Goal: Task Accomplishment & Management: Manage account settings

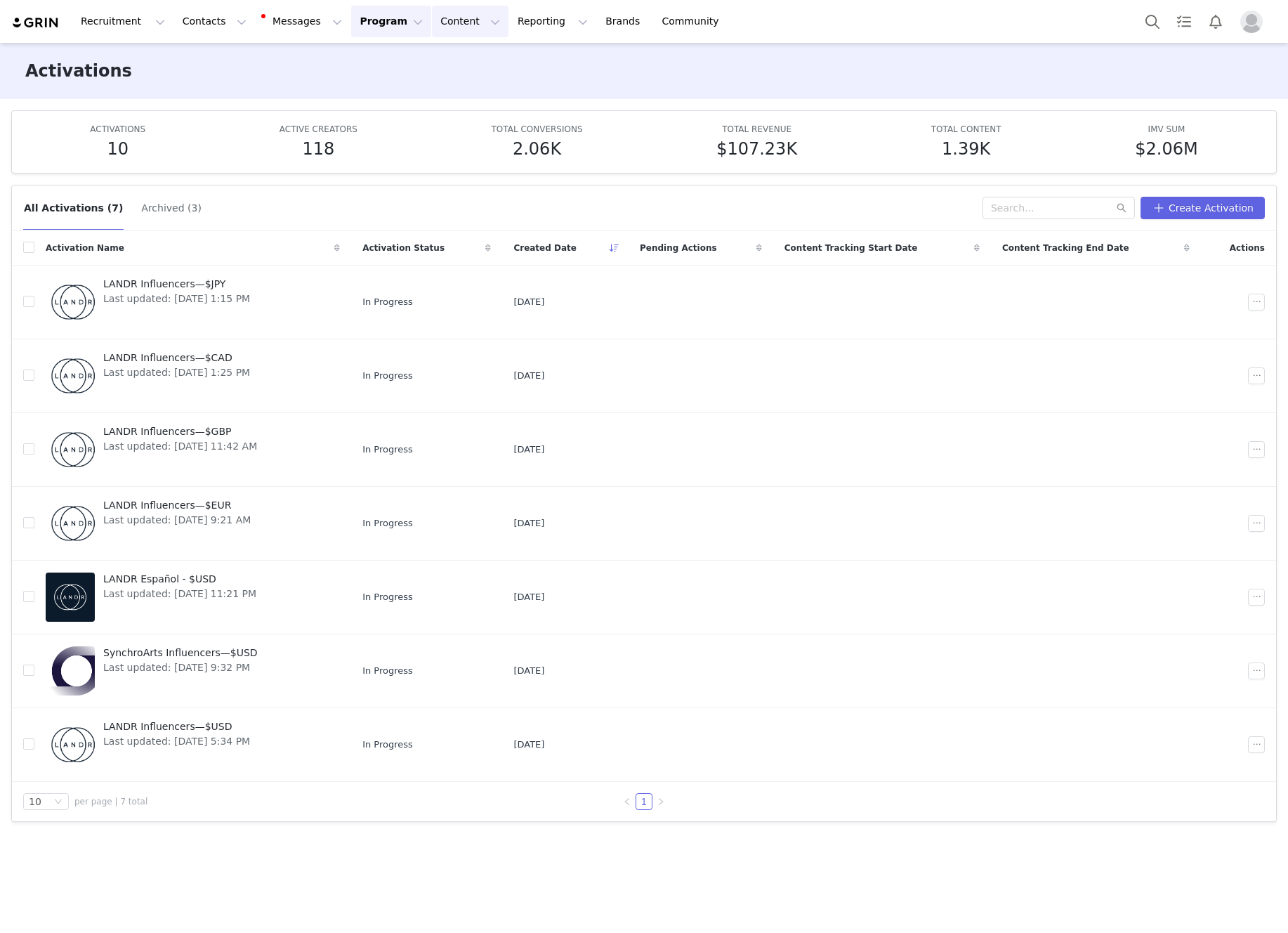
click at [436, 24] on button "Content Content" at bounding box center [470, 21] width 77 height 31
click at [375, 26] on button "Program Program" at bounding box center [391, 21] width 80 height 31
click at [380, 113] on p "Payments" at bounding box center [365, 113] width 48 height 15
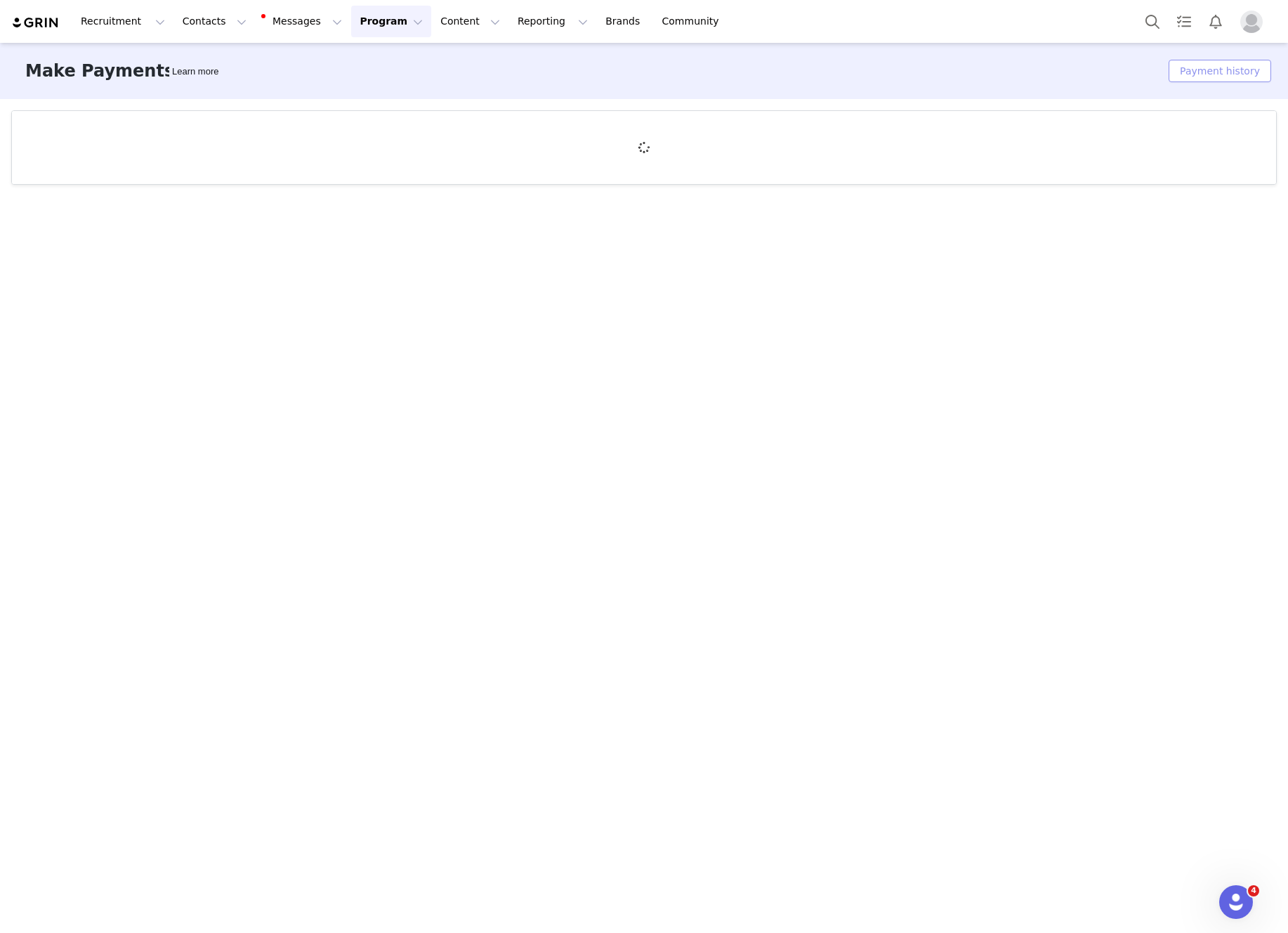
click at [1213, 74] on button "Payment history" at bounding box center [1221, 70] width 103 height 22
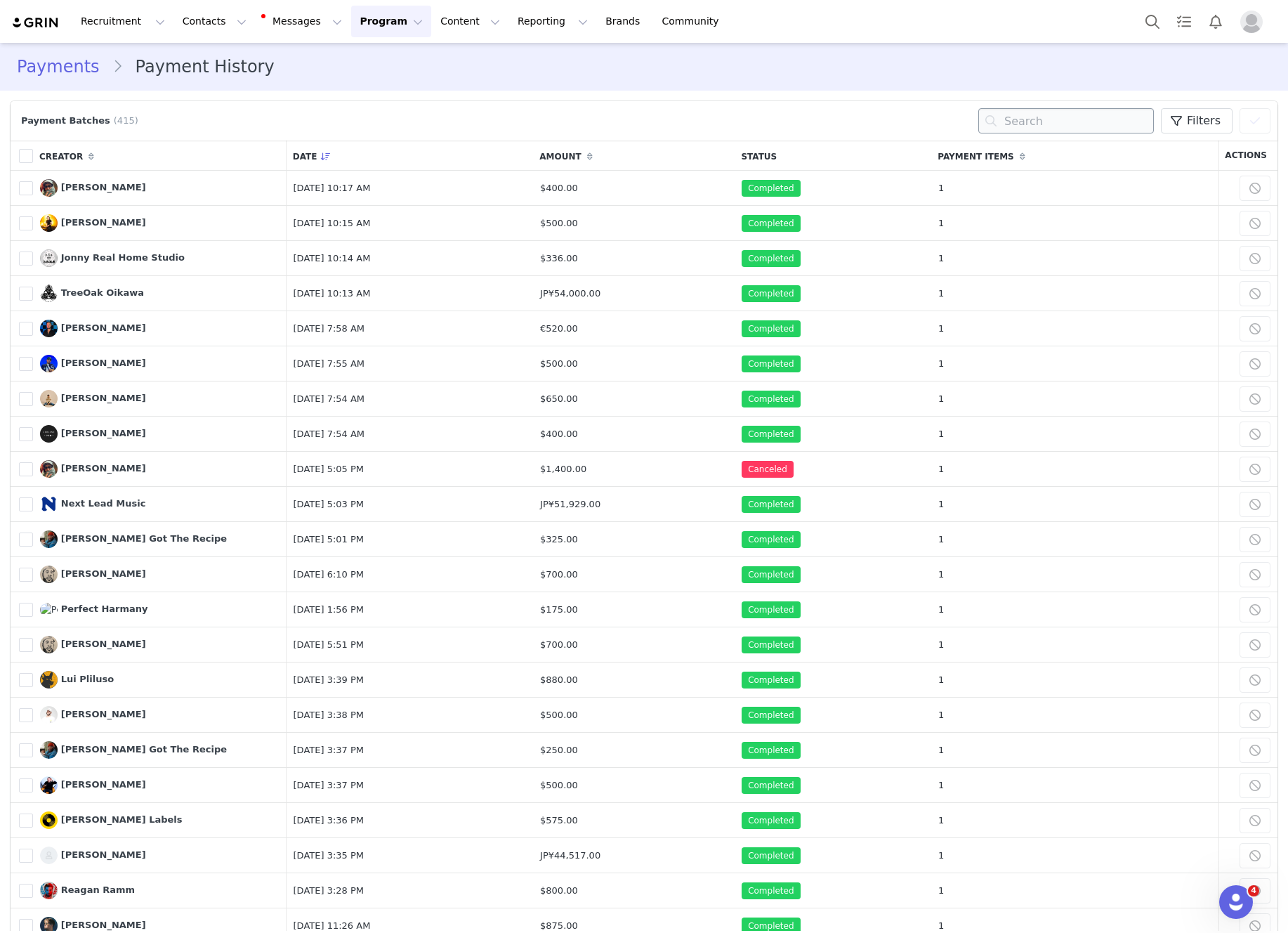
click at [1034, 116] on input "text" at bounding box center [1066, 120] width 175 height 25
type input "[PERSON_NAME]"
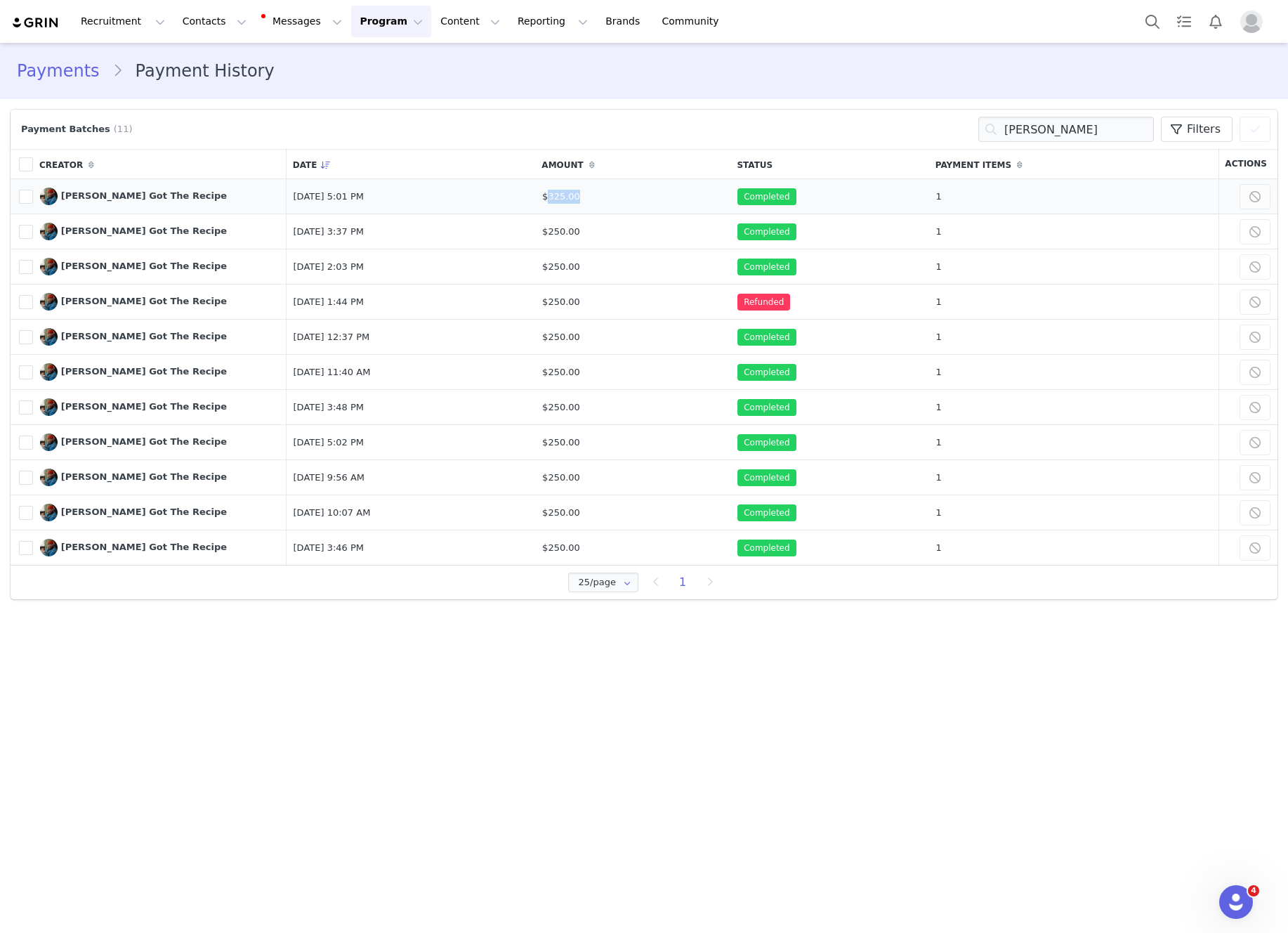
drag, startPoint x: 622, startPoint y: 194, endPoint x: 606, endPoint y: 195, distance: 16.0
click at [606, 195] on td "$325.00" at bounding box center [633, 197] width 195 height 35
copy span "325.00"
click at [432, 31] on button "Content Content" at bounding box center [470, 21] width 77 height 31
click at [457, 69] on p "Creator Content" at bounding box center [454, 62] width 79 height 15
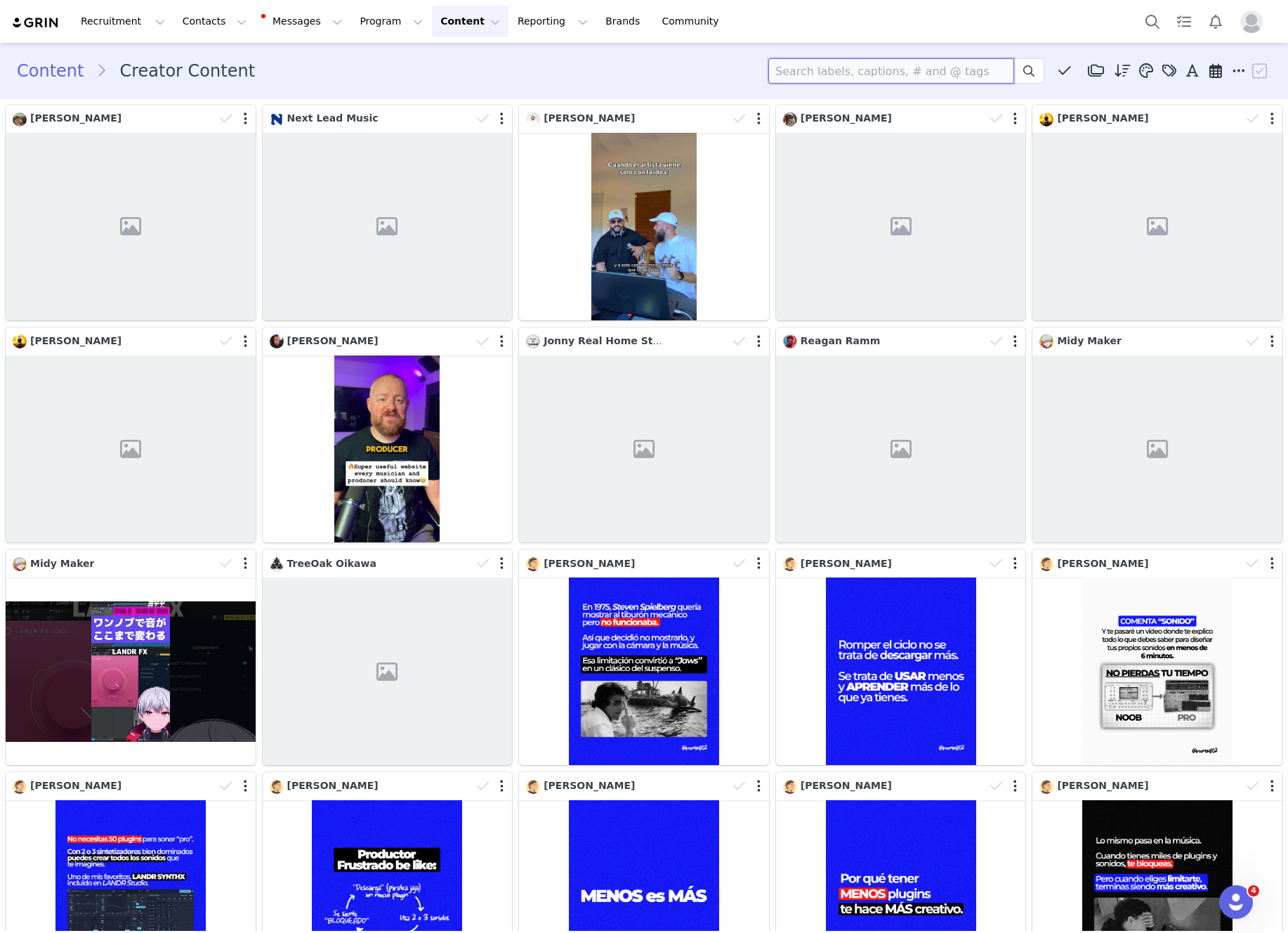
click at [798, 83] on input at bounding box center [891, 70] width 246 height 25
type input "[PERSON_NAME]"
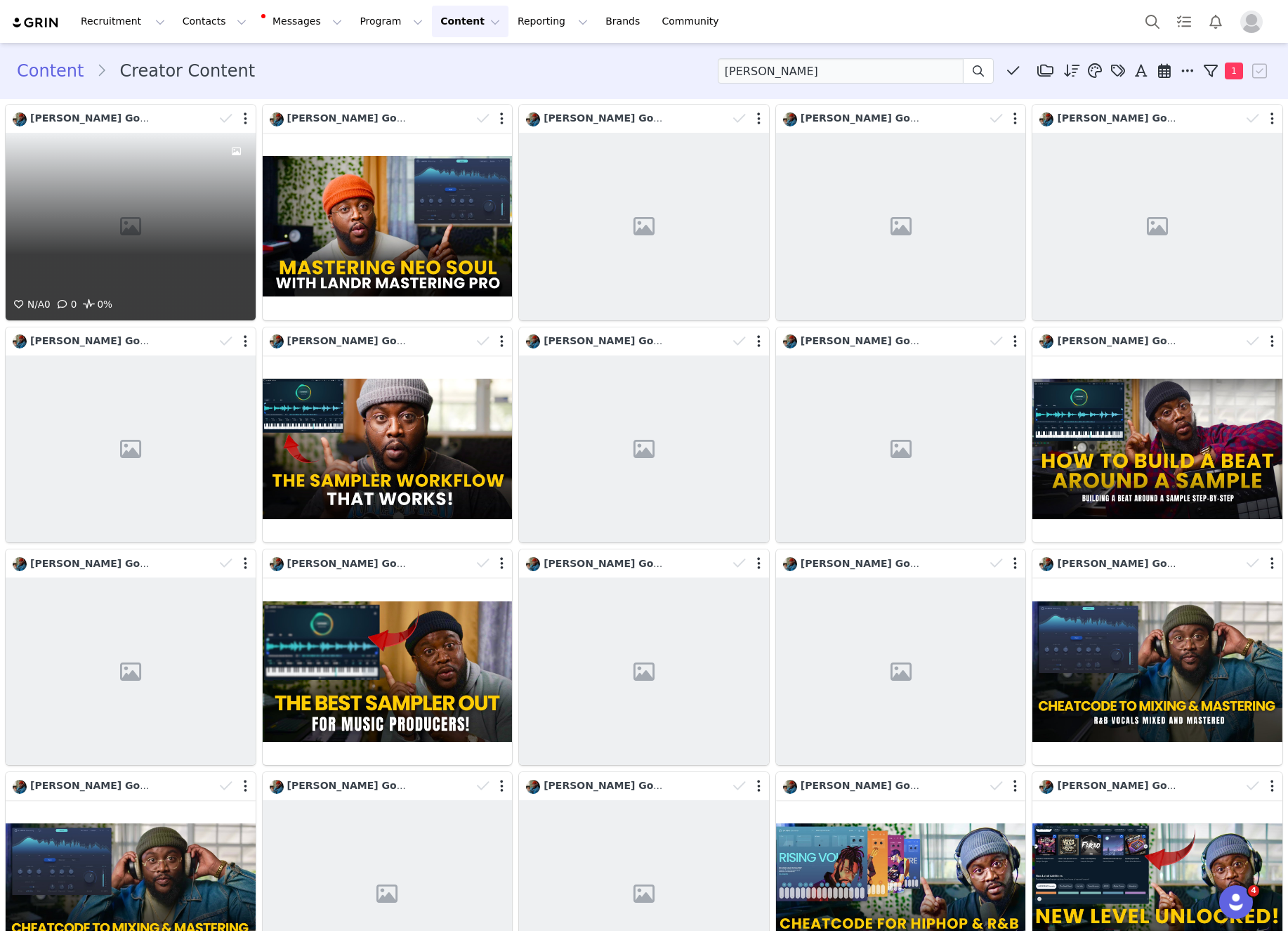
click at [166, 184] on div "N/A 0 0 0%" at bounding box center [130, 226] width 250 height 188
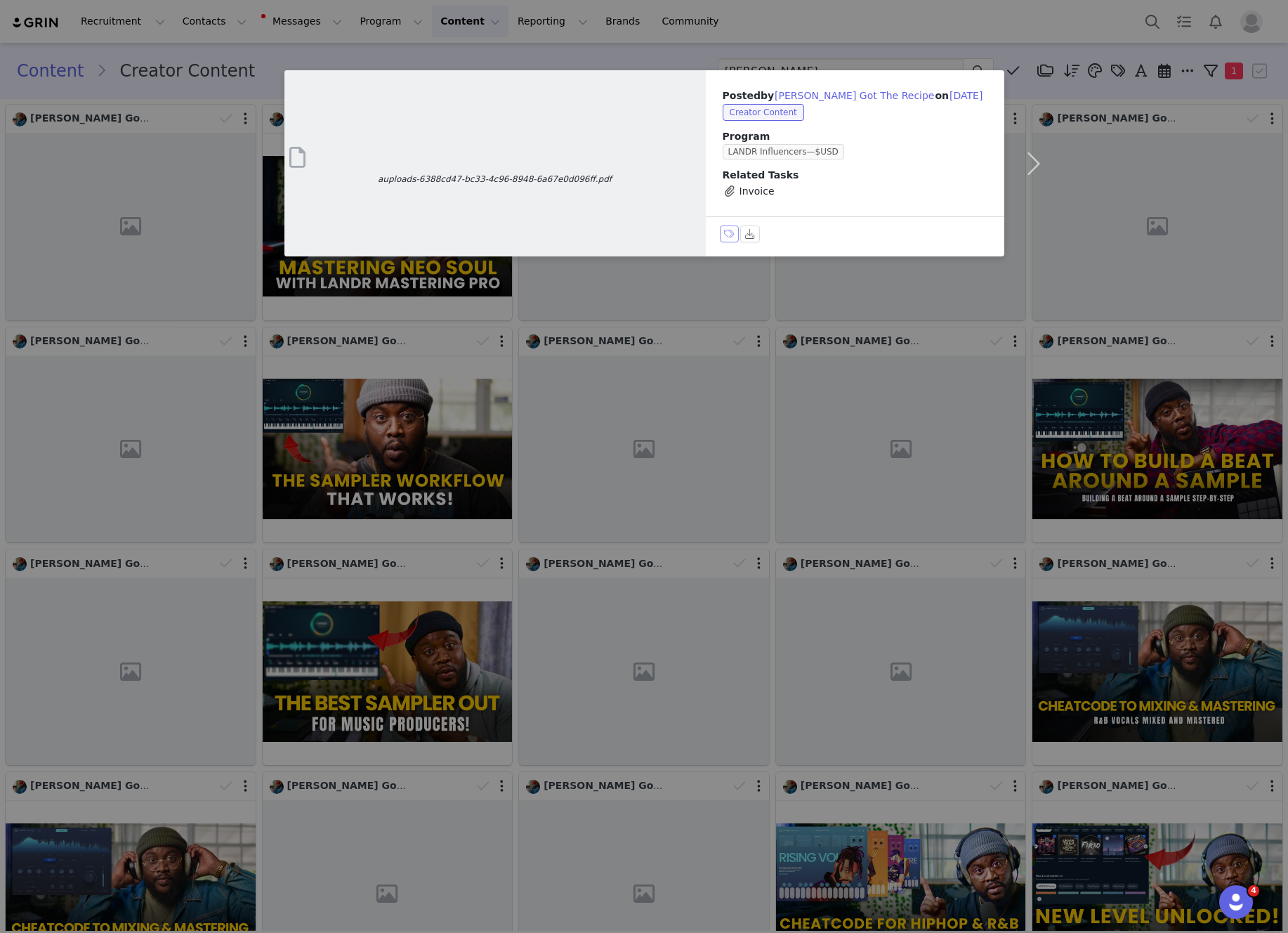
click at [723, 236] on button "Labels & Tags" at bounding box center [730, 234] width 20 height 17
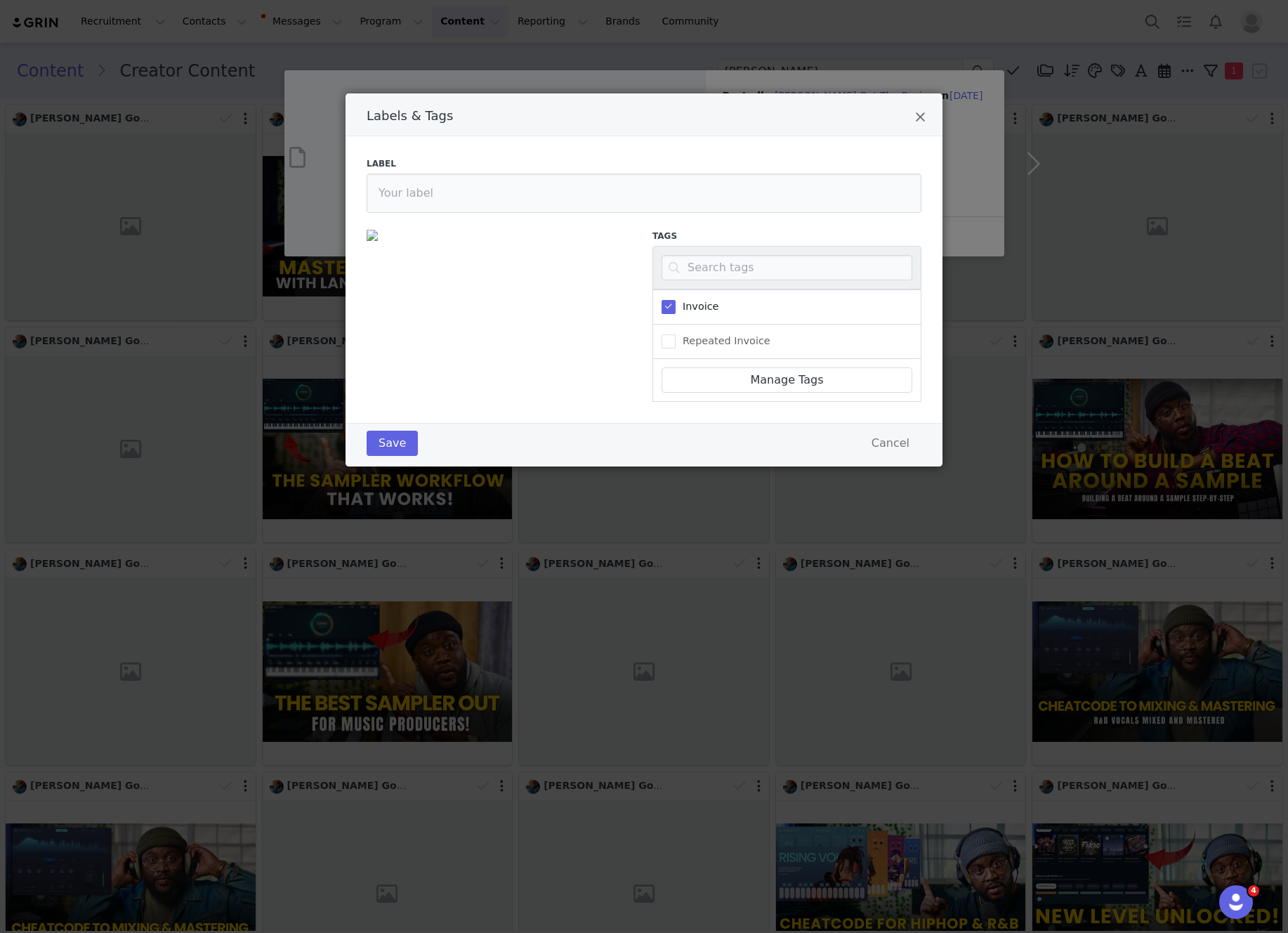
click at [791, 43] on div "Labels & Tags Label Tags Invoice Repeated Invoice Manage Tags Save Cancel" at bounding box center [644, 466] width 1288 height 933
click at [919, 114] on icon "Close" at bounding box center [921, 117] width 11 height 14
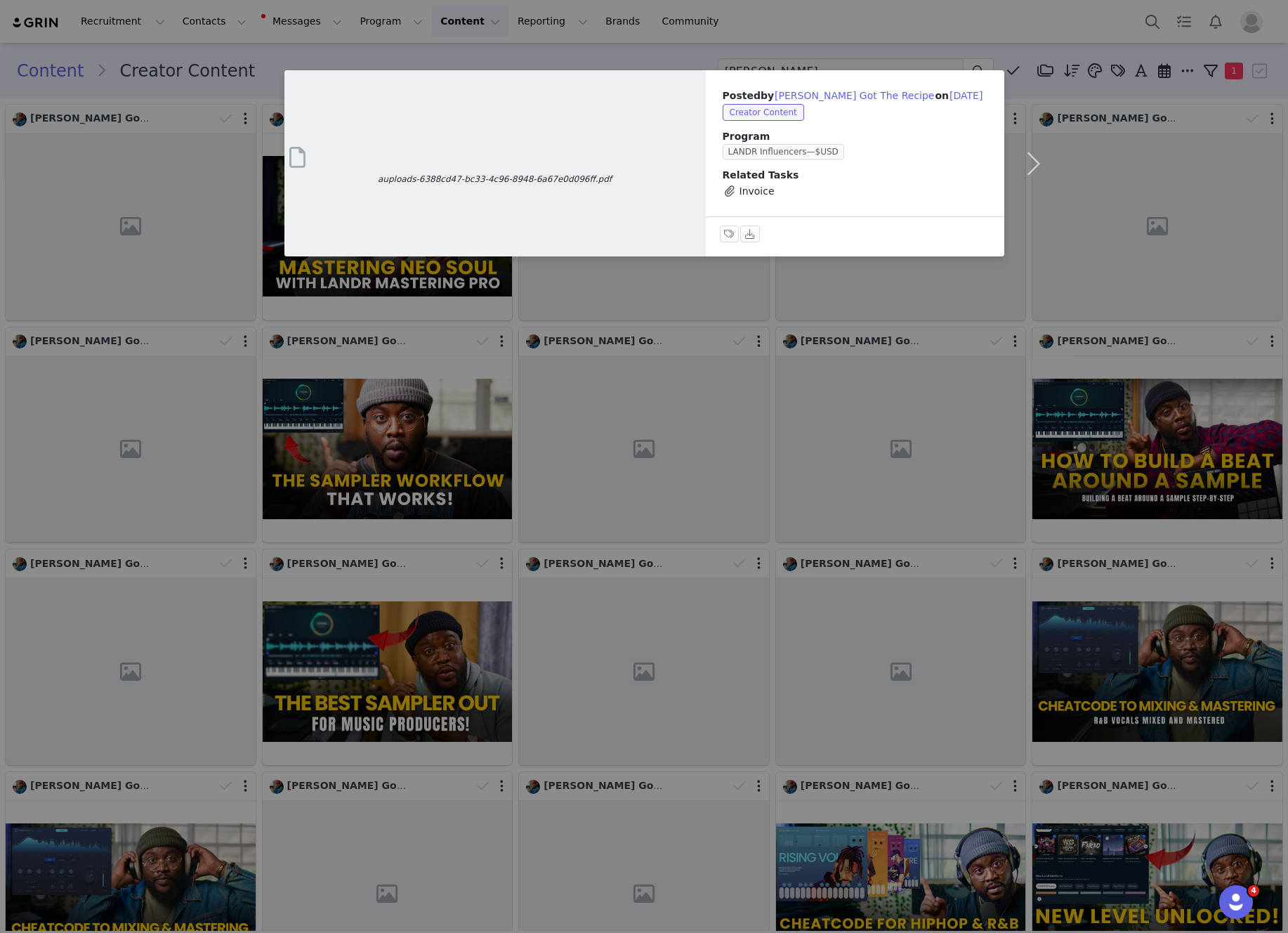
click at [864, 15] on div "auploads-6388cd47-bc33-4c96-8948-6a67e0d096ff.pdf Posted by [PERSON_NAME] Got T…" at bounding box center [644, 466] width 1288 height 933
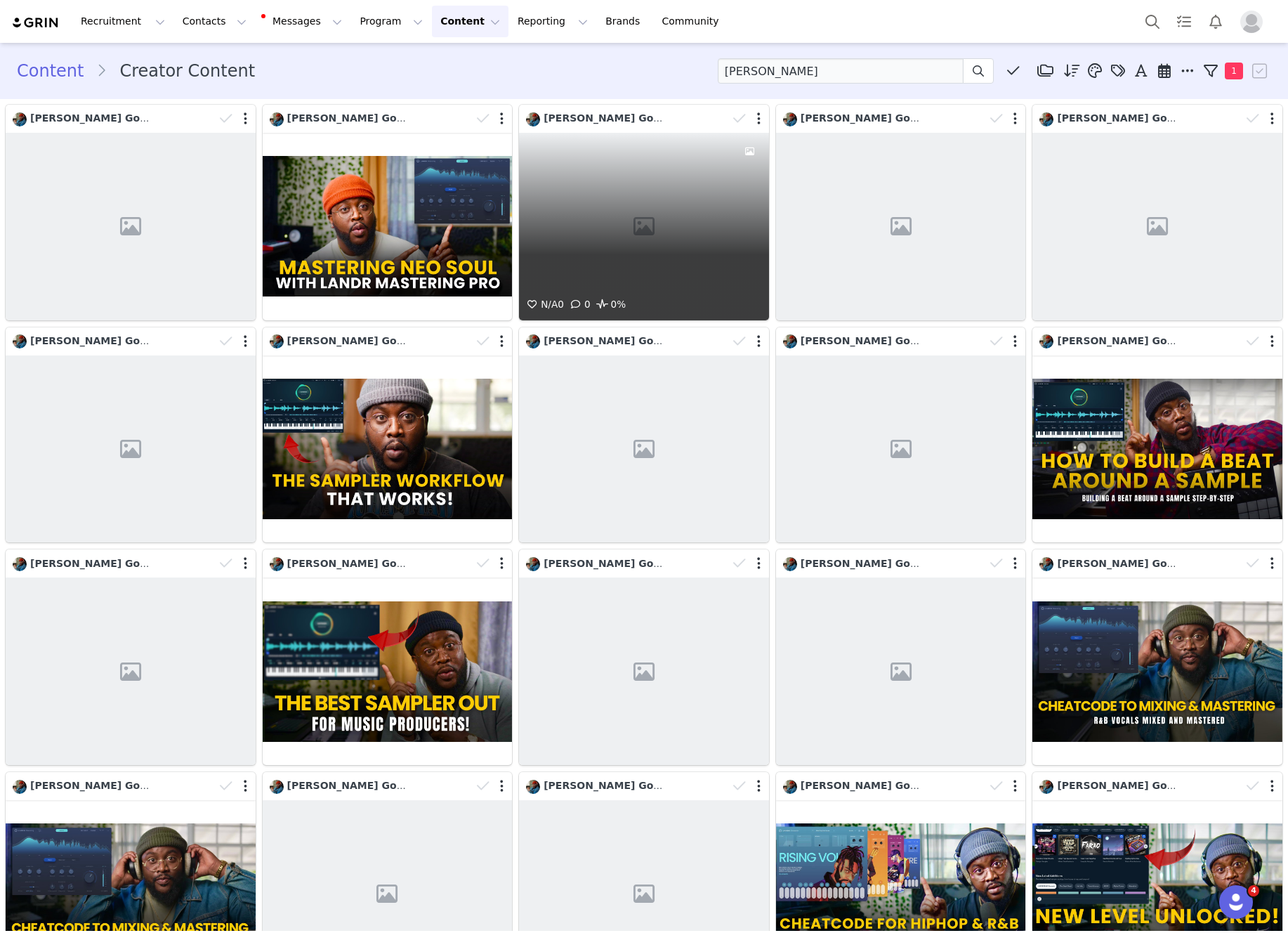
click at [686, 199] on div "N/A 0 0 0%" at bounding box center [644, 226] width 250 height 188
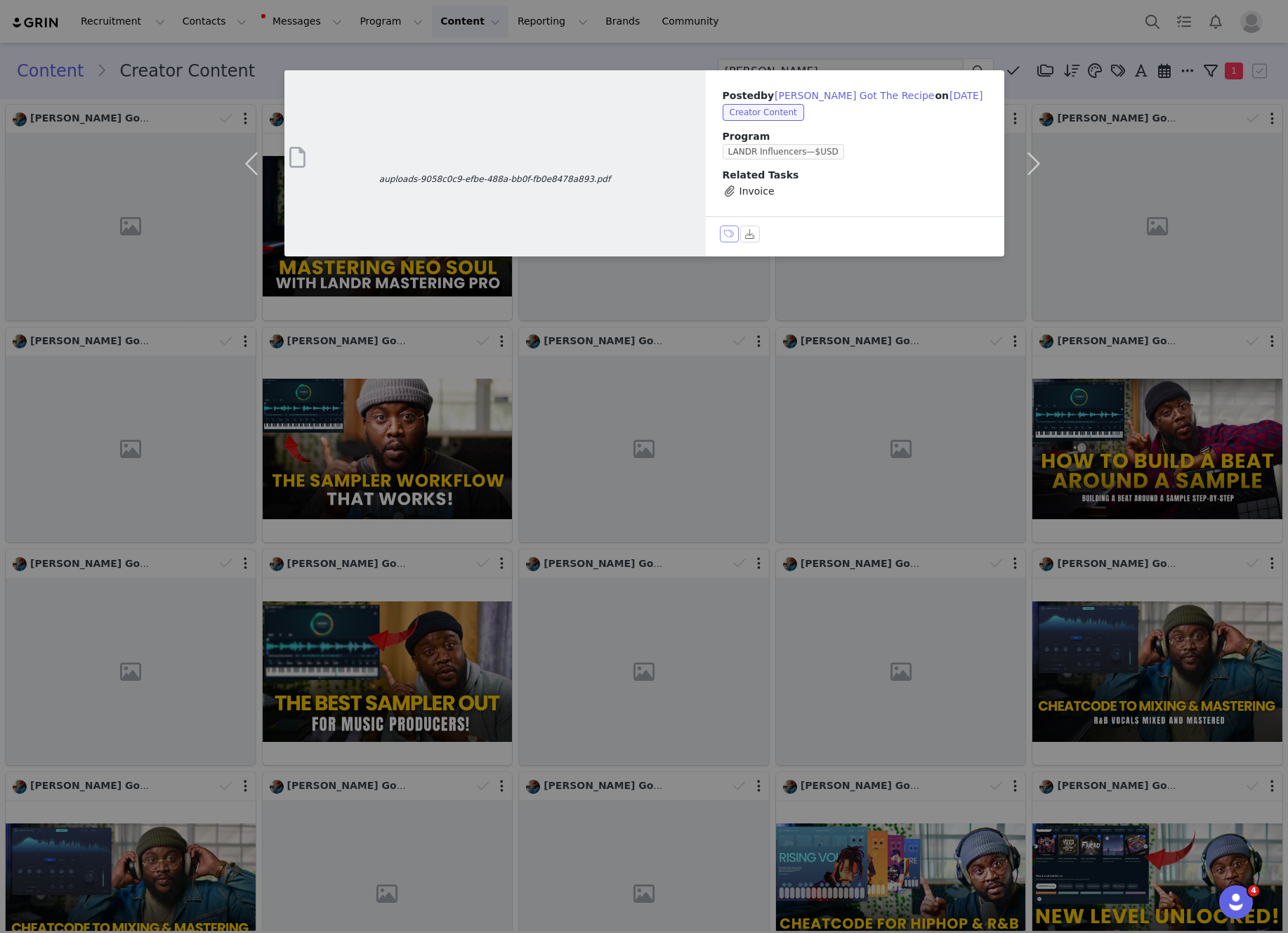
click at [723, 232] on button "Labels & Tags" at bounding box center [730, 234] width 20 height 17
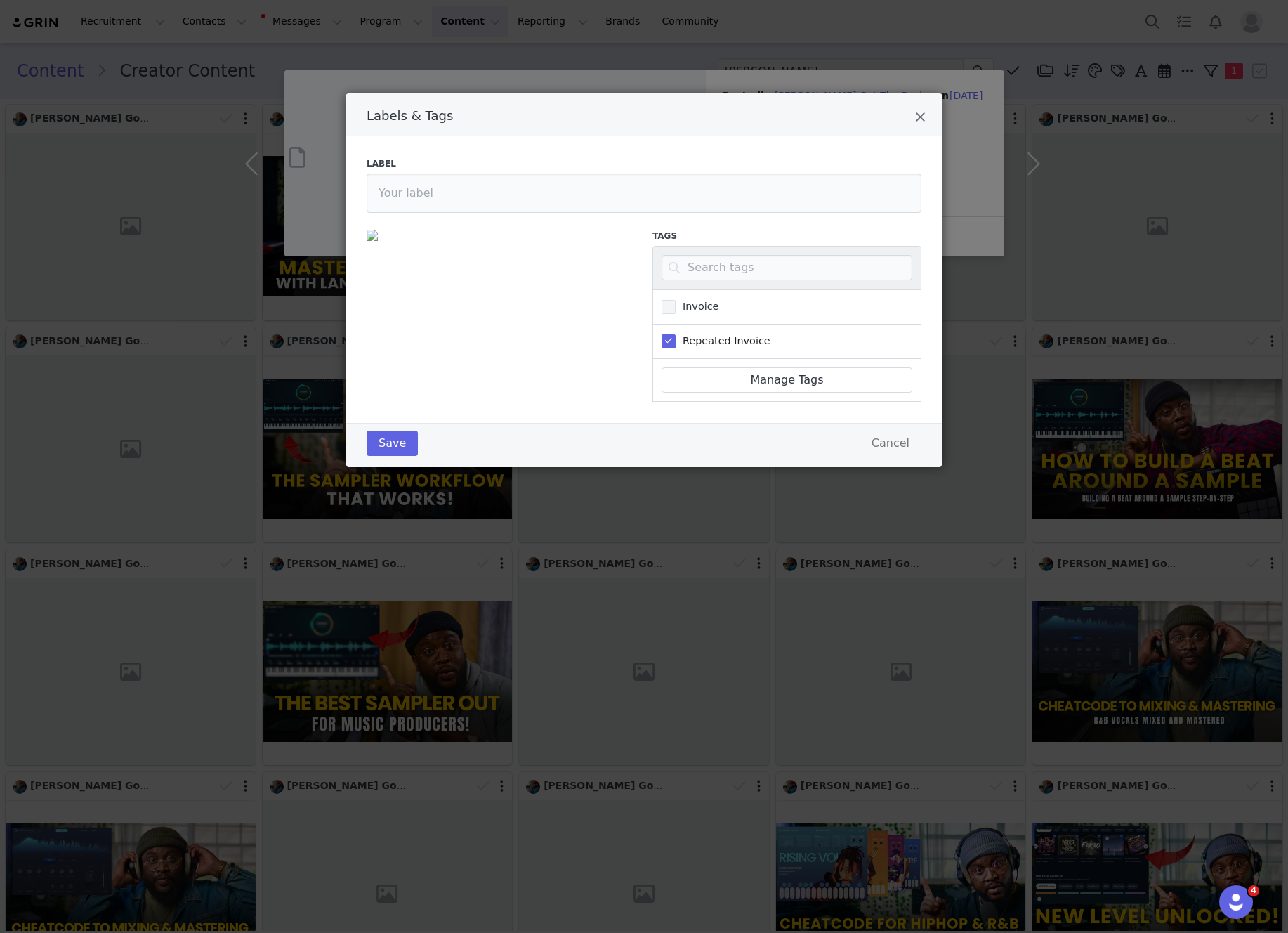
click at [687, 303] on span "Invoice" at bounding box center [697, 306] width 43 height 13
click at [676, 300] on input "Invoice" at bounding box center [676, 300] width 0 height 0
click at [663, 336] on span "Labels & Tags" at bounding box center [669, 341] width 14 height 14
click at [676, 334] on input "Repeated Invoice" at bounding box center [676, 334] width 0 height 0
click at [393, 437] on button "Save" at bounding box center [392, 443] width 51 height 25
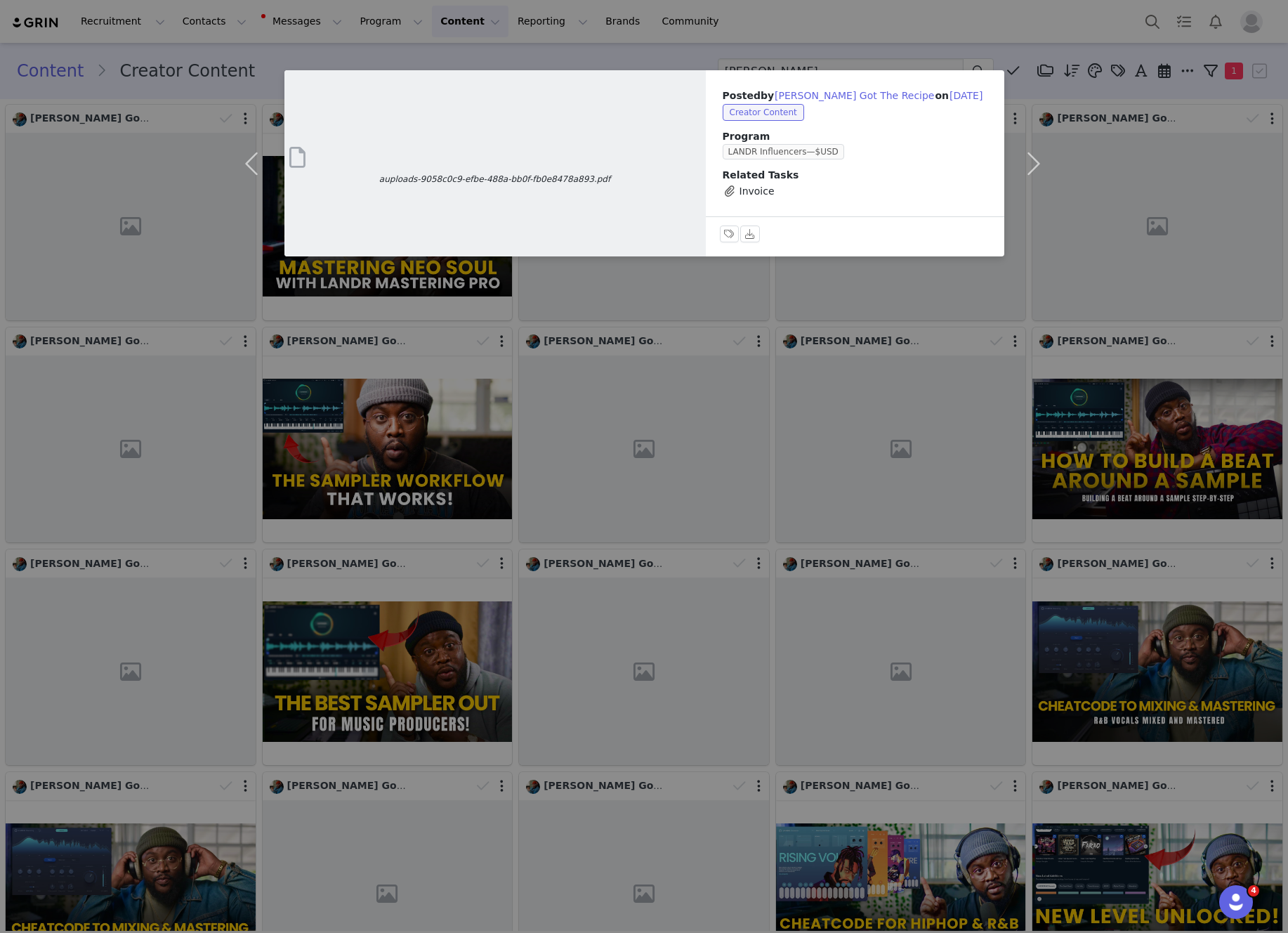
click at [890, 19] on div "auploads-9058c0c9-efbe-488a-bb0f-fb0e8478a893.pdf Posted by [PERSON_NAME] Got T…" at bounding box center [644, 466] width 1288 height 933
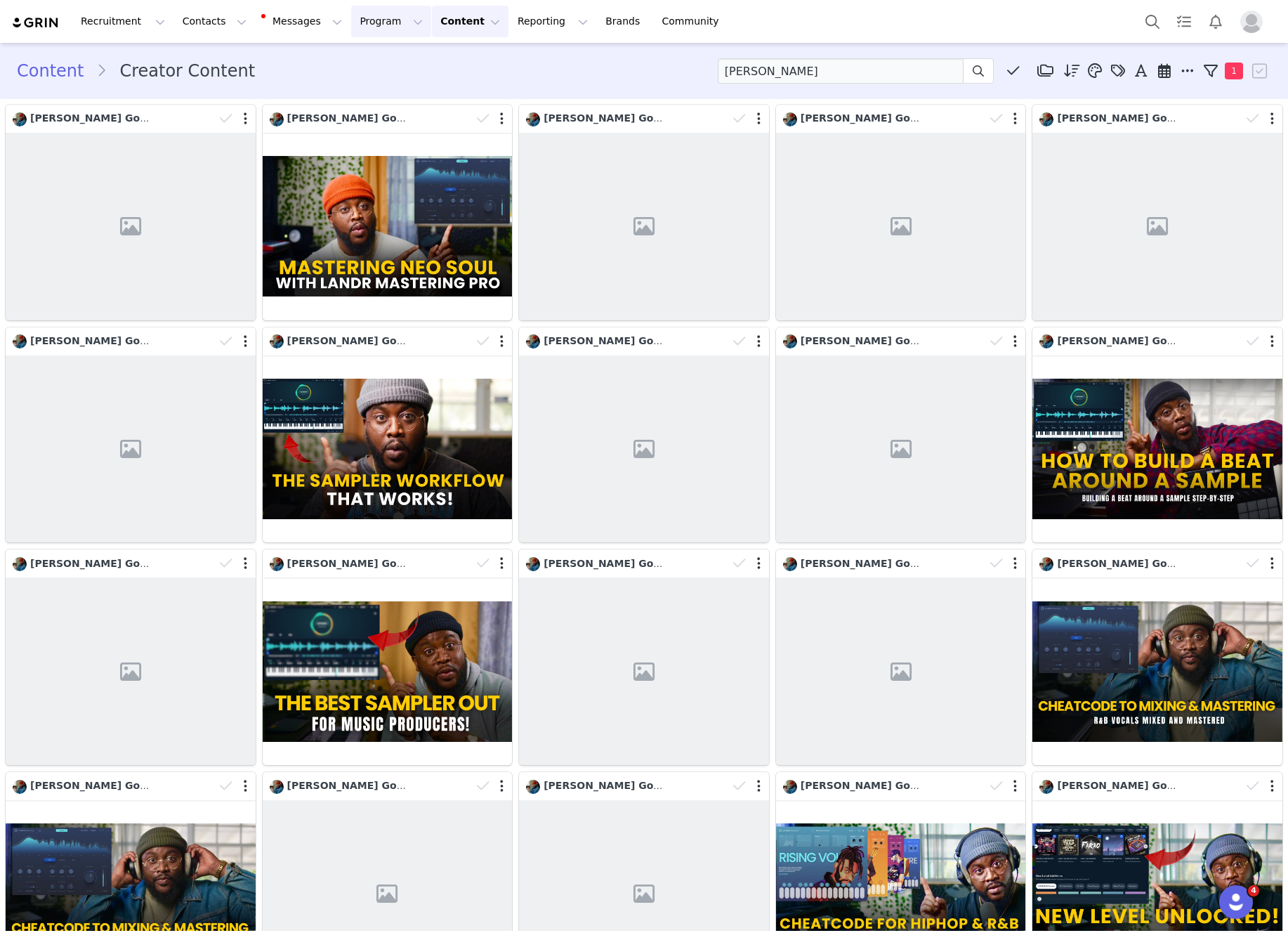
click at [382, 30] on button "Program Program" at bounding box center [391, 21] width 80 height 31
click at [408, 64] on div "Activations" at bounding box center [385, 62] width 94 height 15
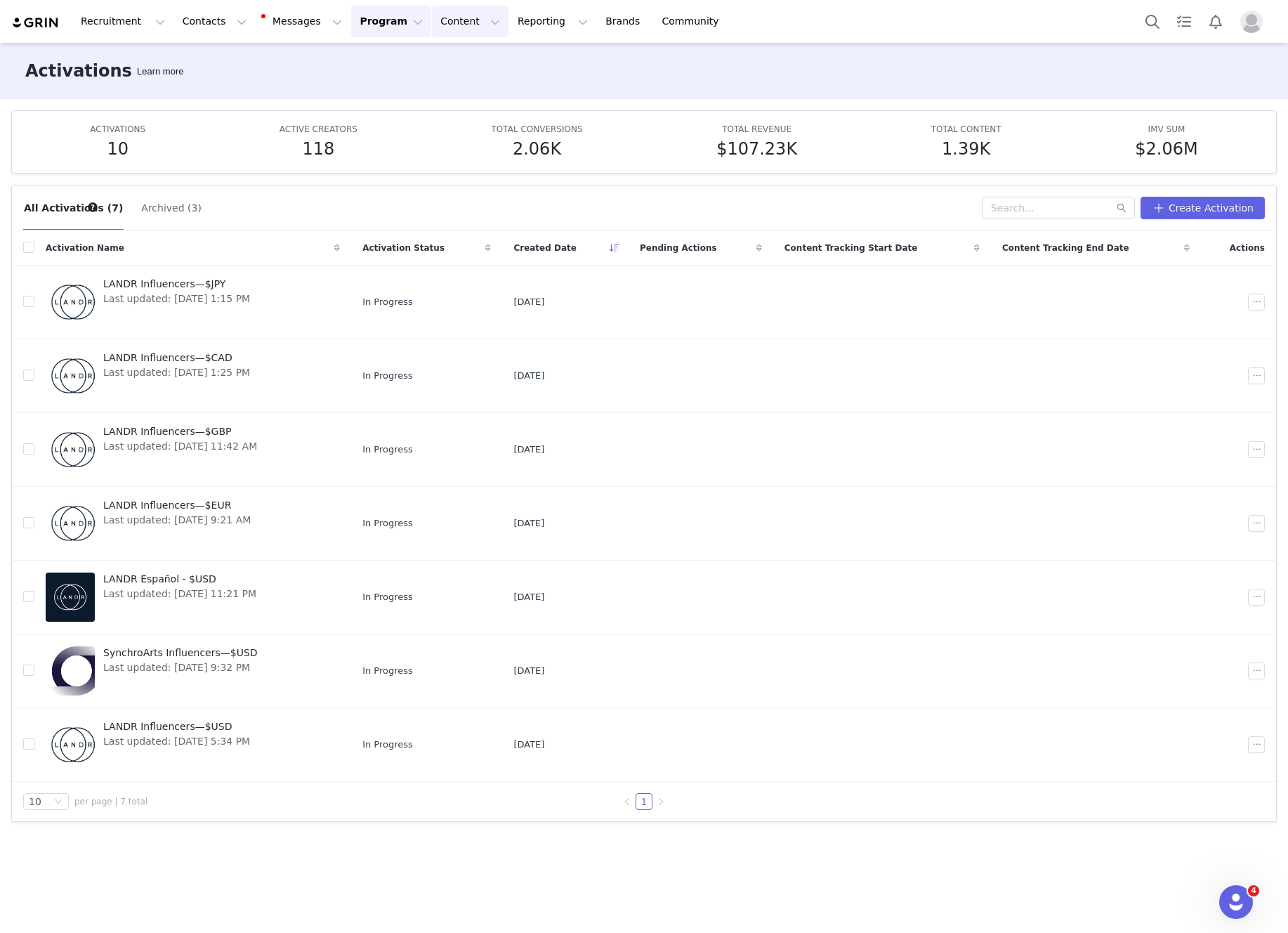
click at [434, 30] on button "Content Content" at bounding box center [470, 21] width 77 height 31
click at [463, 63] on p "Creator Content" at bounding box center [454, 62] width 79 height 15
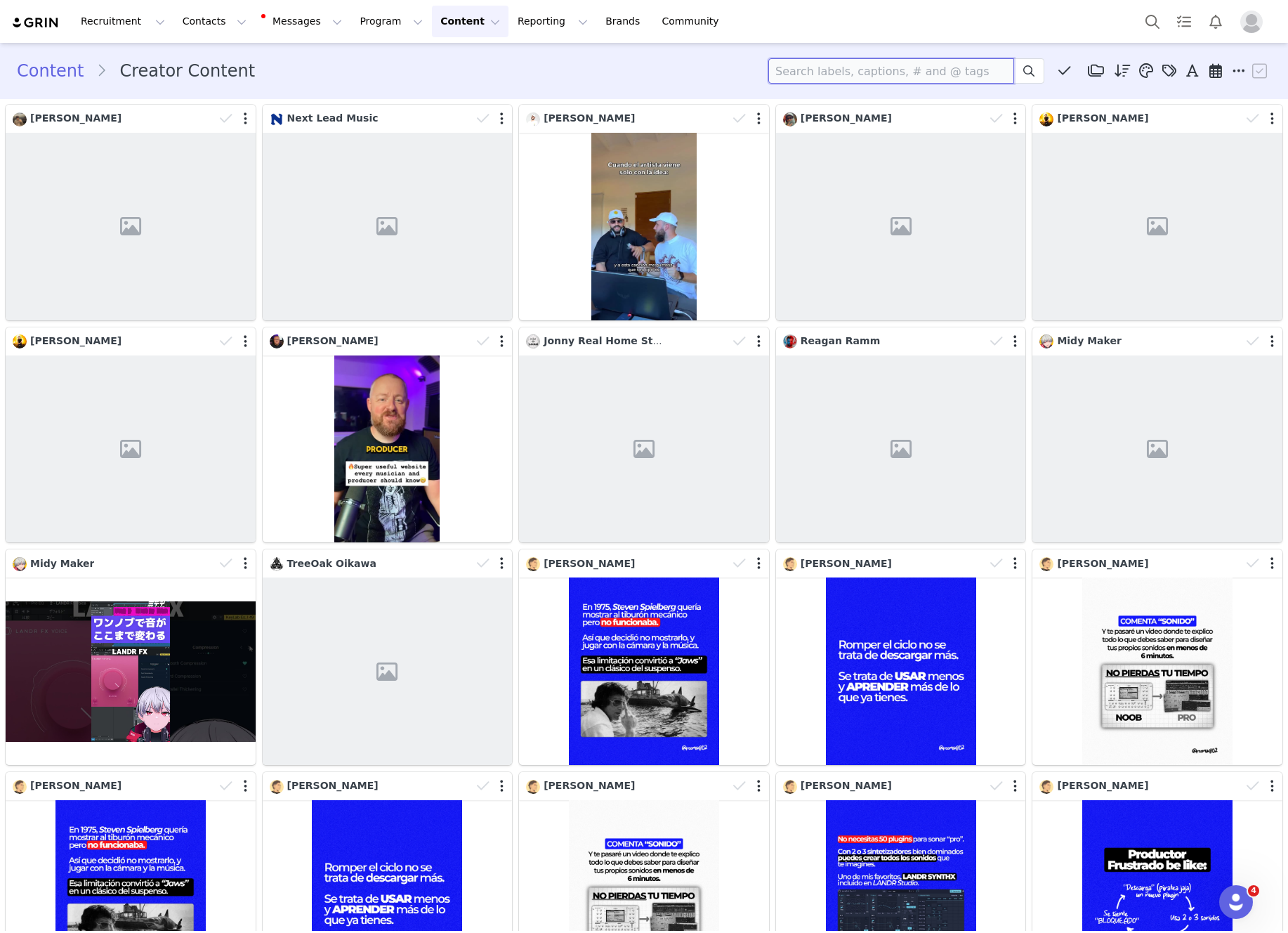
click at [801, 79] on input at bounding box center [891, 70] width 246 height 25
type input "[PERSON_NAME]"
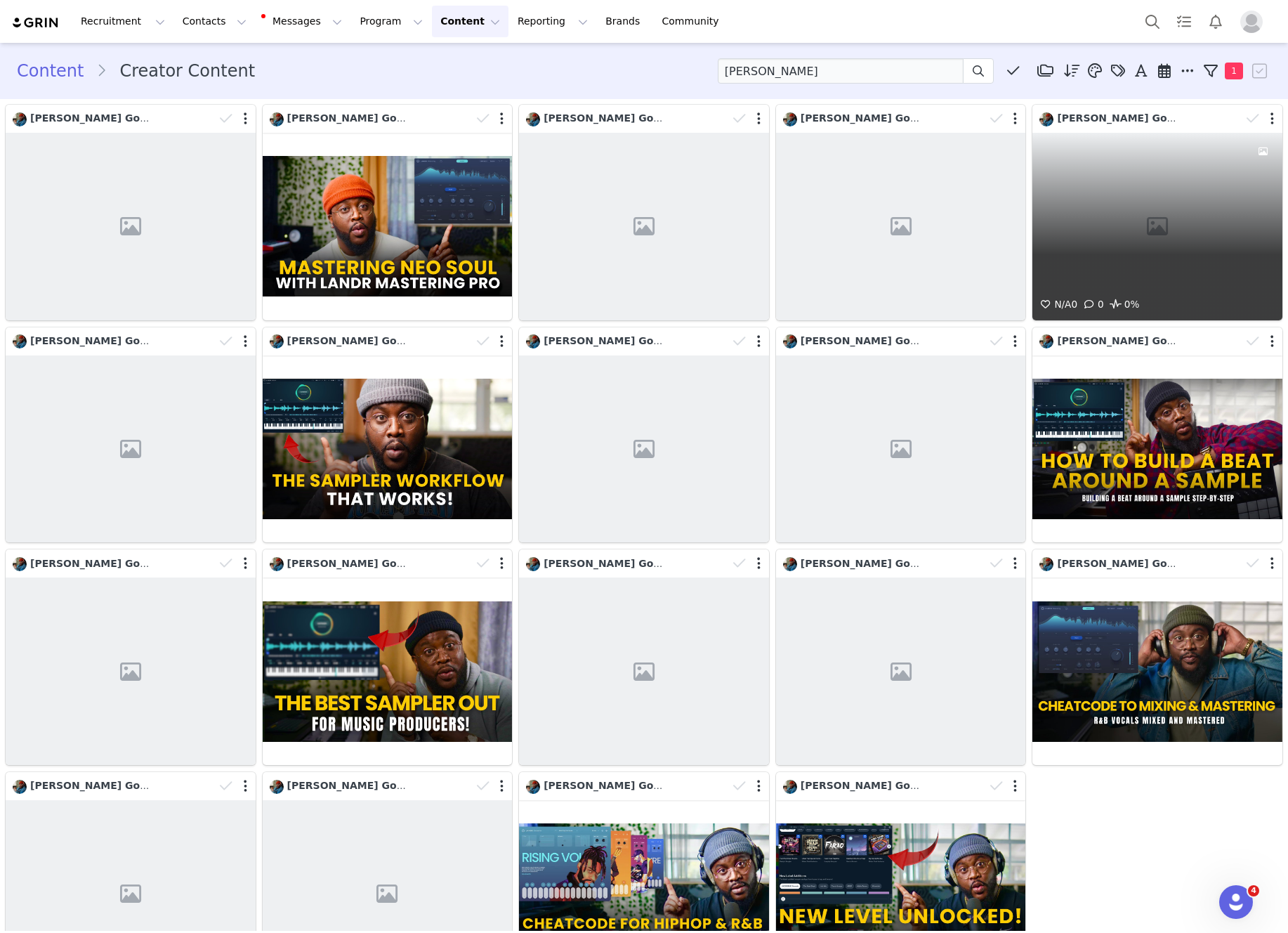
click at [1075, 173] on div "N/A 0 0 0%" at bounding box center [1158, 226] width 250 height 188
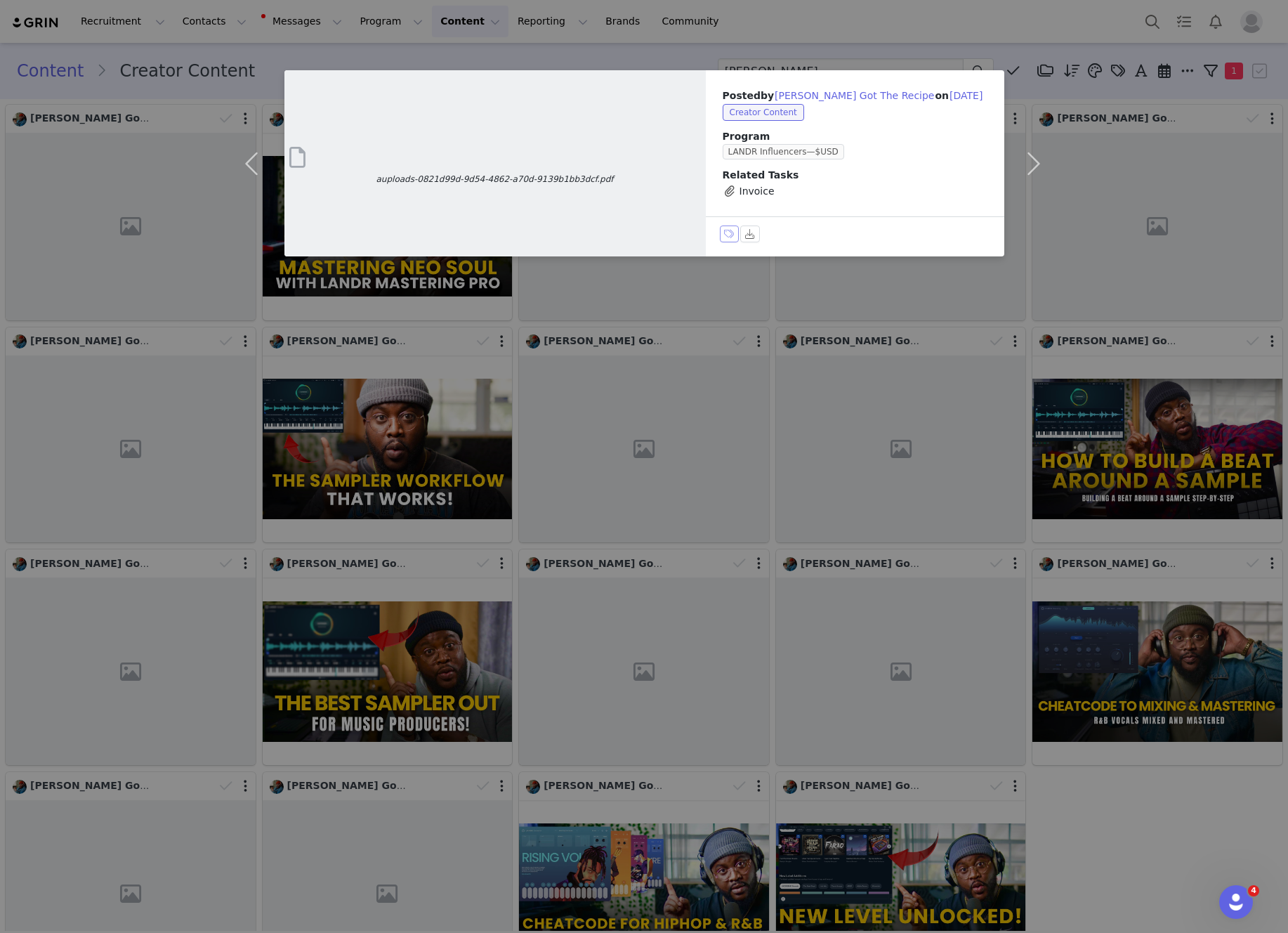
click at [723, 236] on button "Labels & Tags" at bounding box center [730, 234] width 20 height 17
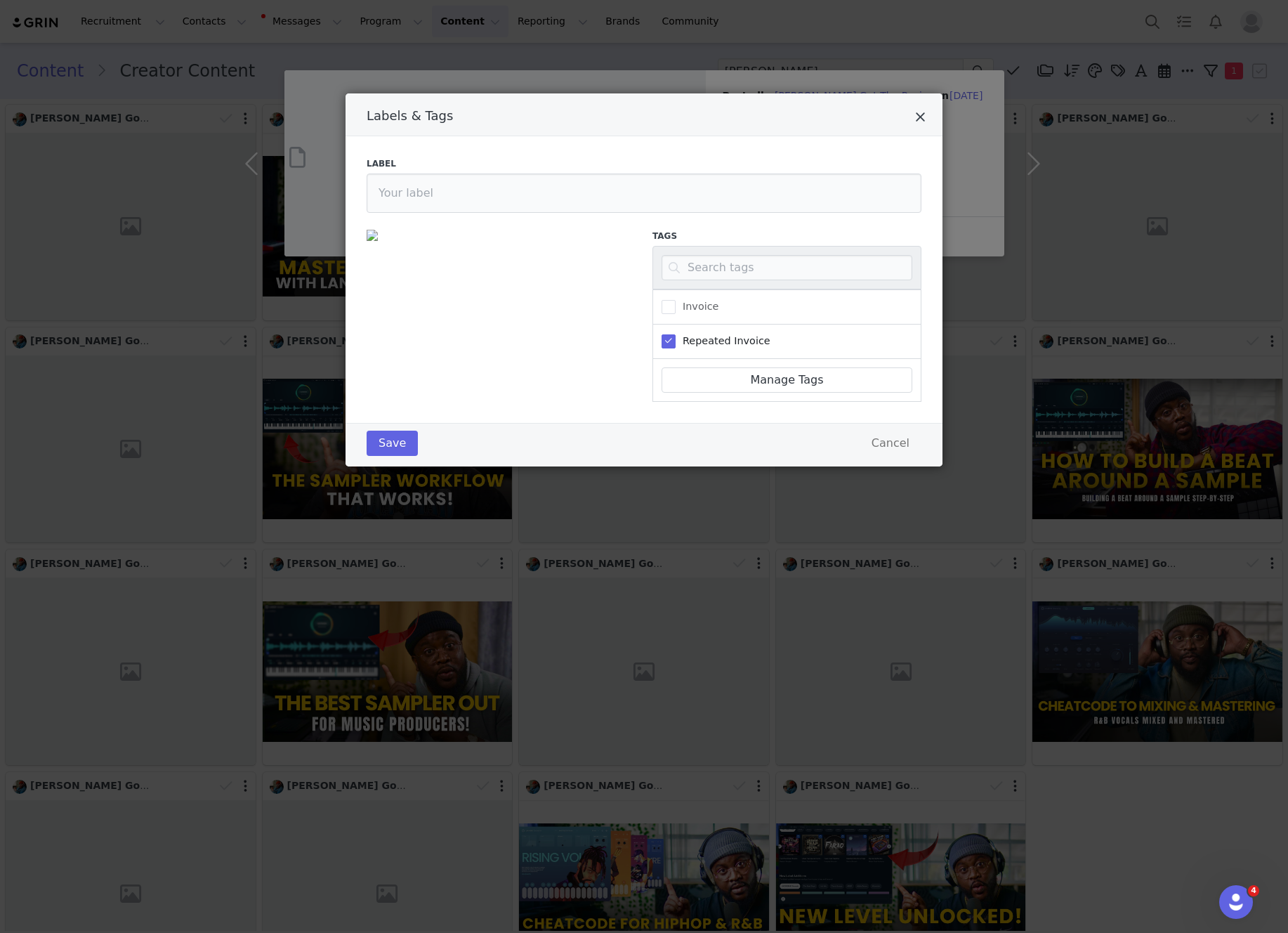
click at [916, 115] on icon "Close" at bounding box center [921, 117] width 11 height 14
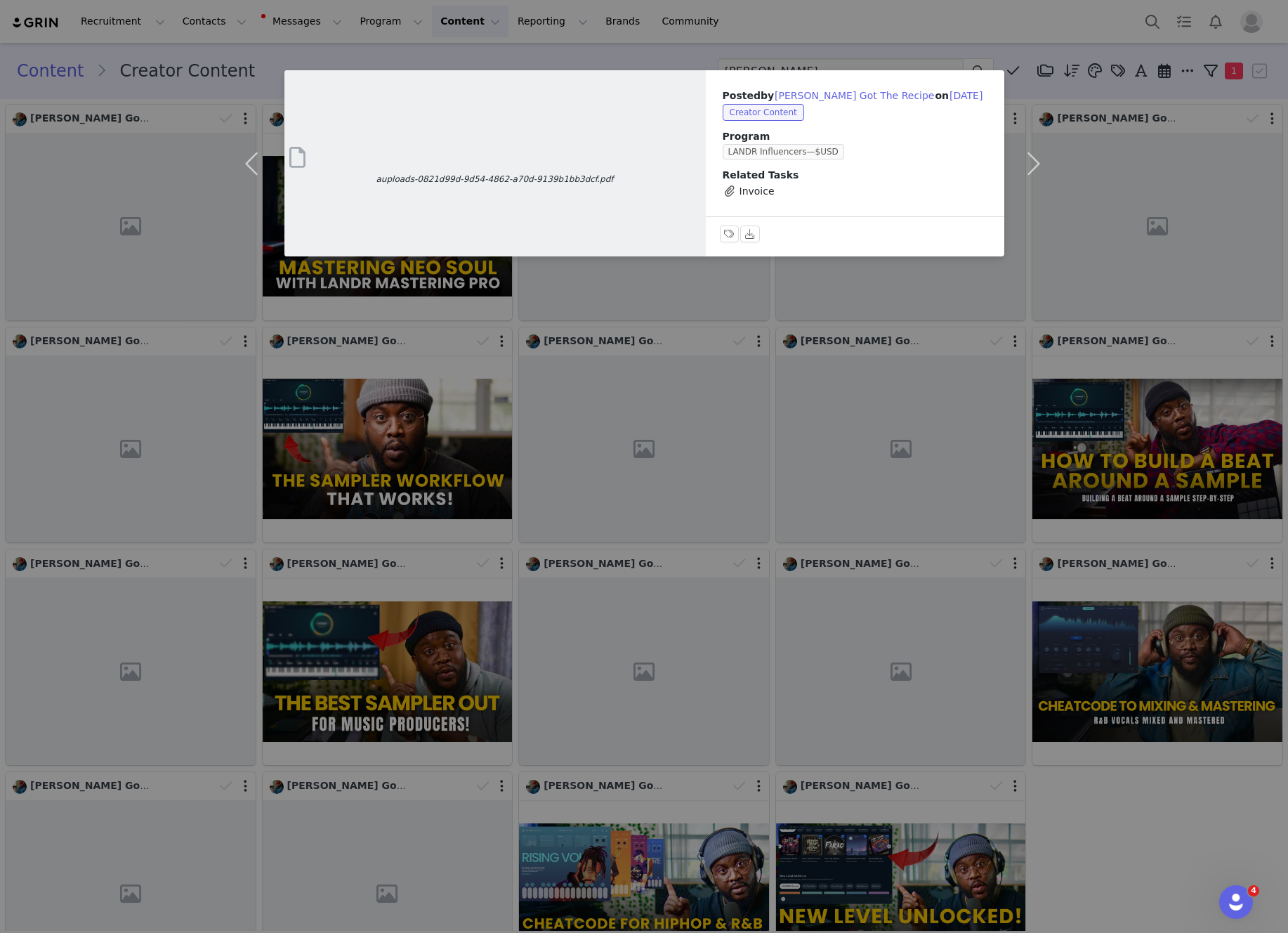
click at [883, 31] on div "auploads-0821d99d-9d54-4862-a70d-9139b1bb3dcf.pdf Posted by [PERSON_NAME] Got T…" at bounding box center [644, 466] width 1288 height 933
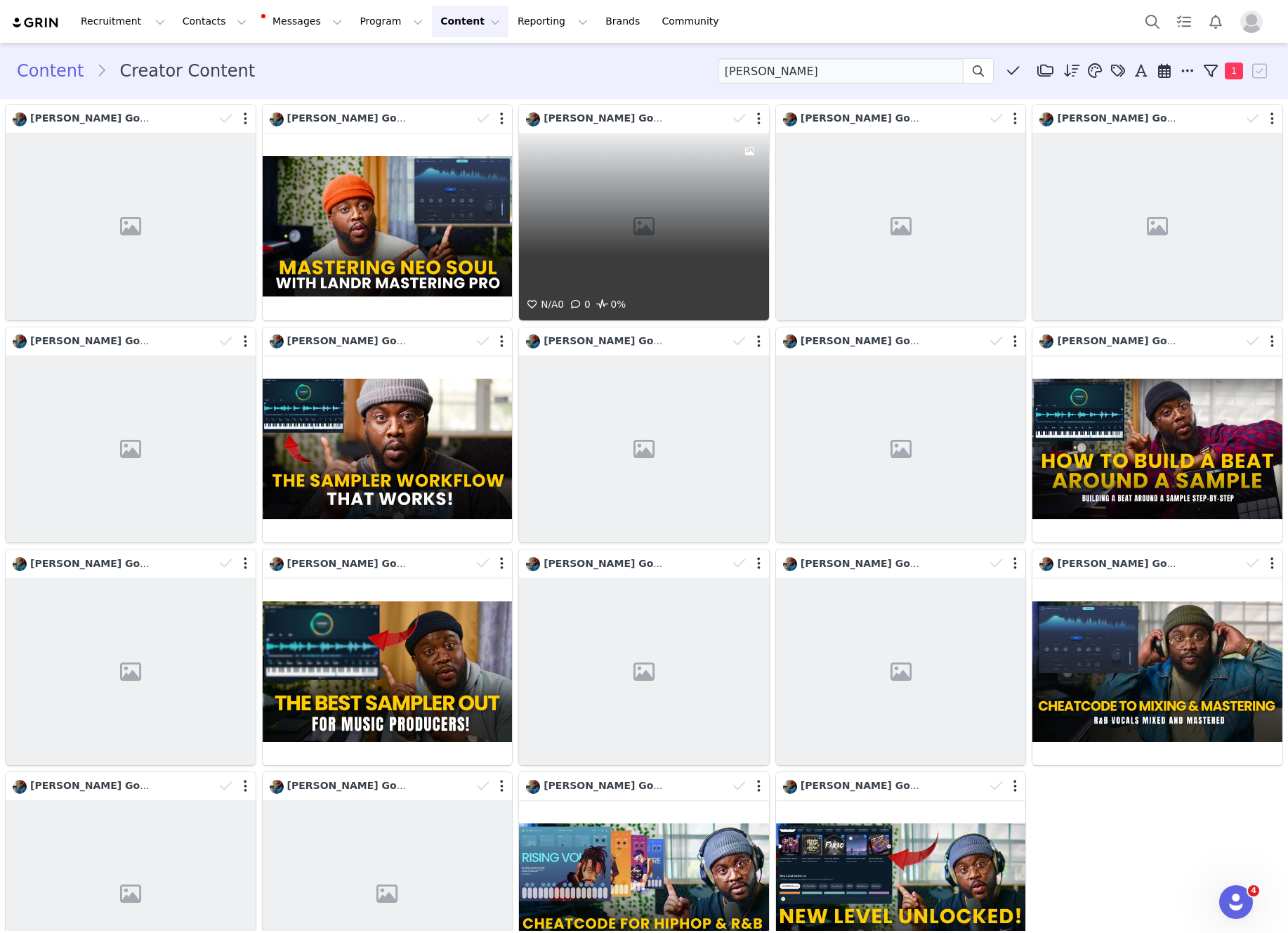
click at [671, 187] on div "N/A 0 0 0%" at bounding box center [644, 226] width 250 height 188
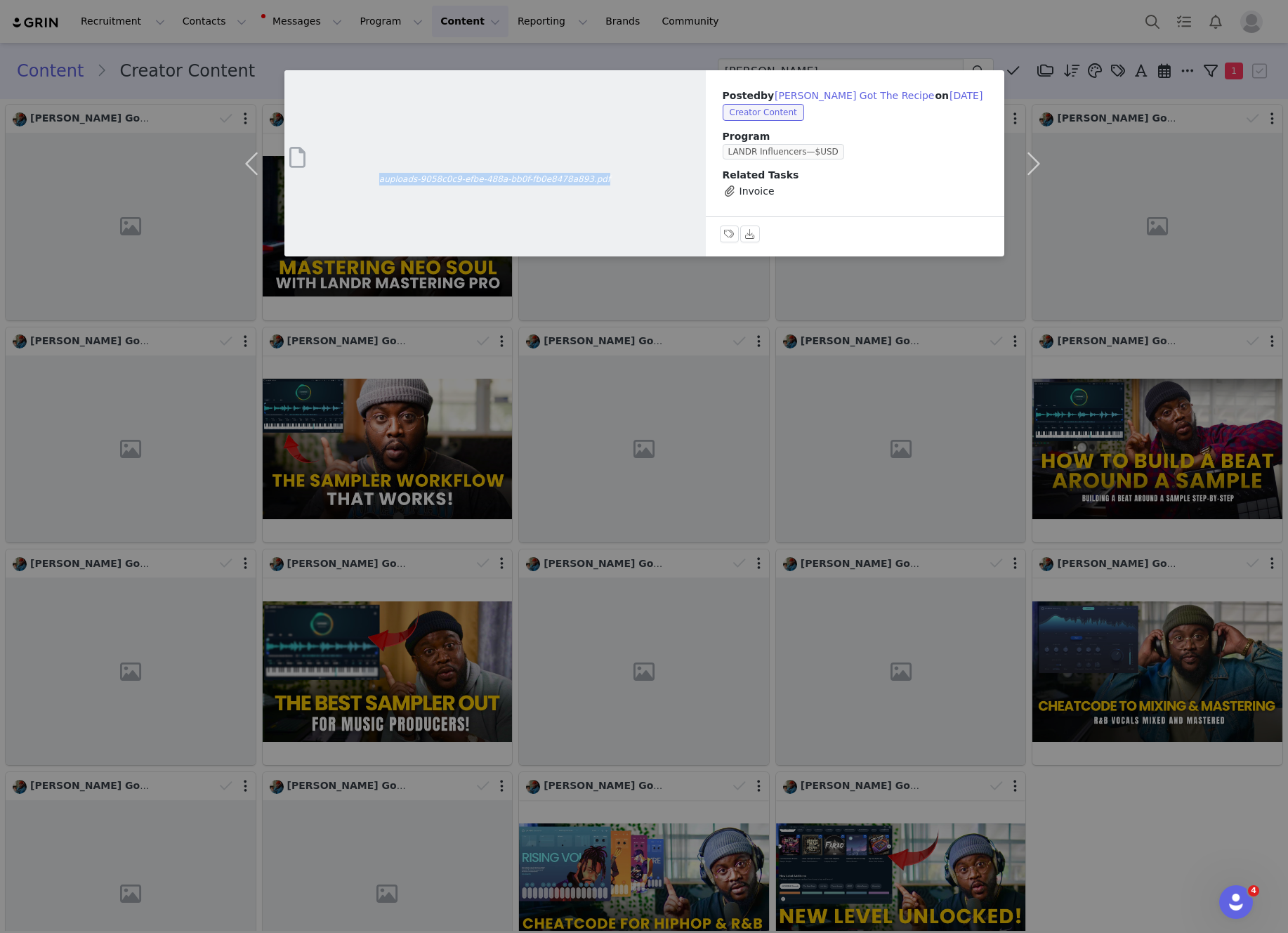
drag, startPoint x: 629, startPoint y: 181, endPoint x: 376, endPoint y: 182, distance: 253.0
click at [376, 182] on span "auploads-9058c0c9-efbe-488a-bb0f-fb0e8478a893.pdf" at bounding box center [495, 179] width 421 height 13
copy span "auploads-9058c0c9-efbe-488a-bb0f-fb0e8478a893.pdf"
click at [877, 30] on div "auploads-9058c0c9-efbe-488a-bb0f-fb0e8478a893.pdf Posted by [PERSON_NAME] Got T…" at bounding box center [644, 466] width 1288 height 933
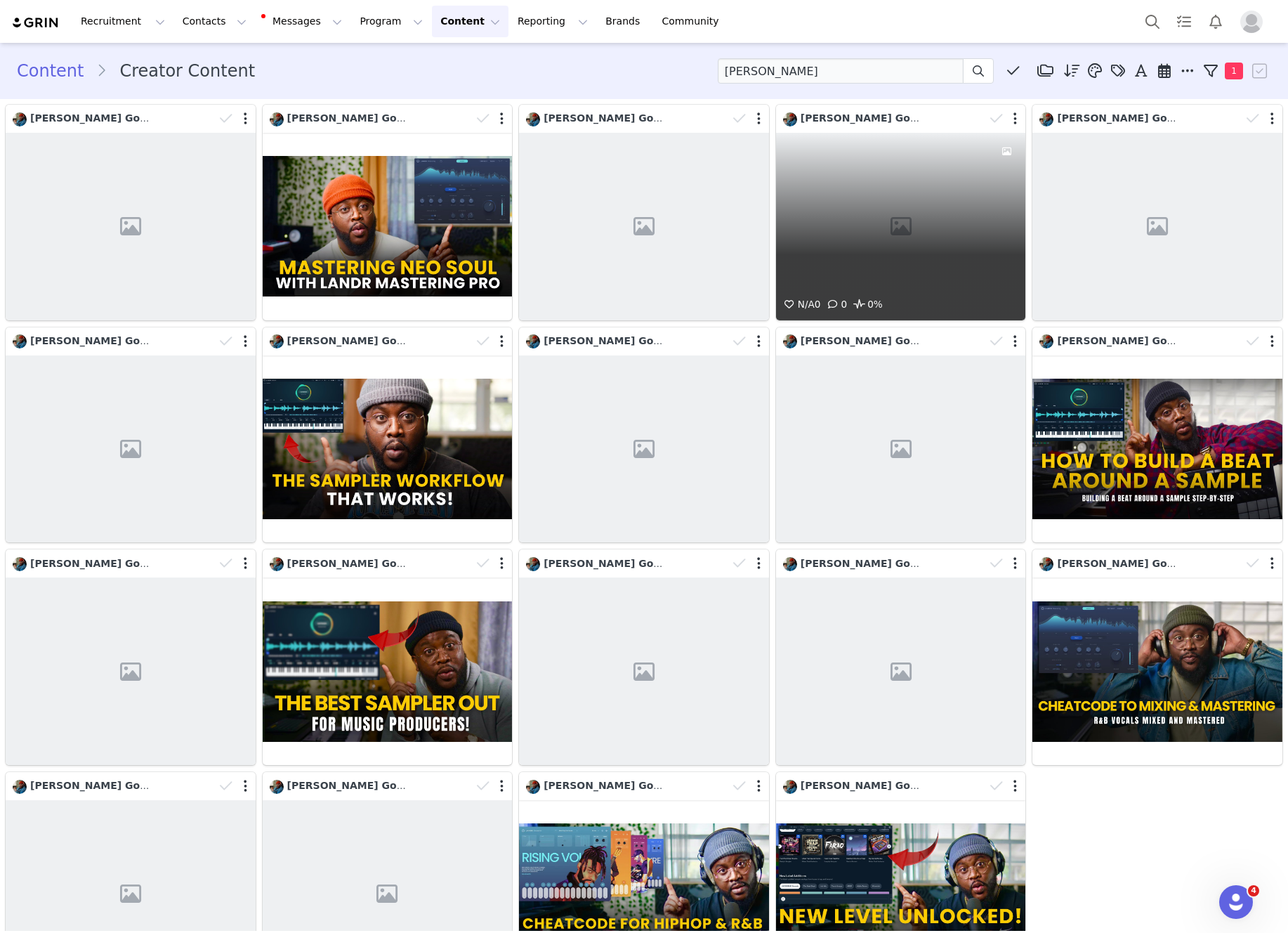
click at [874, 178] on div "N/A 0 0 0%" at bounding box center [901, 226] width 250 height 188
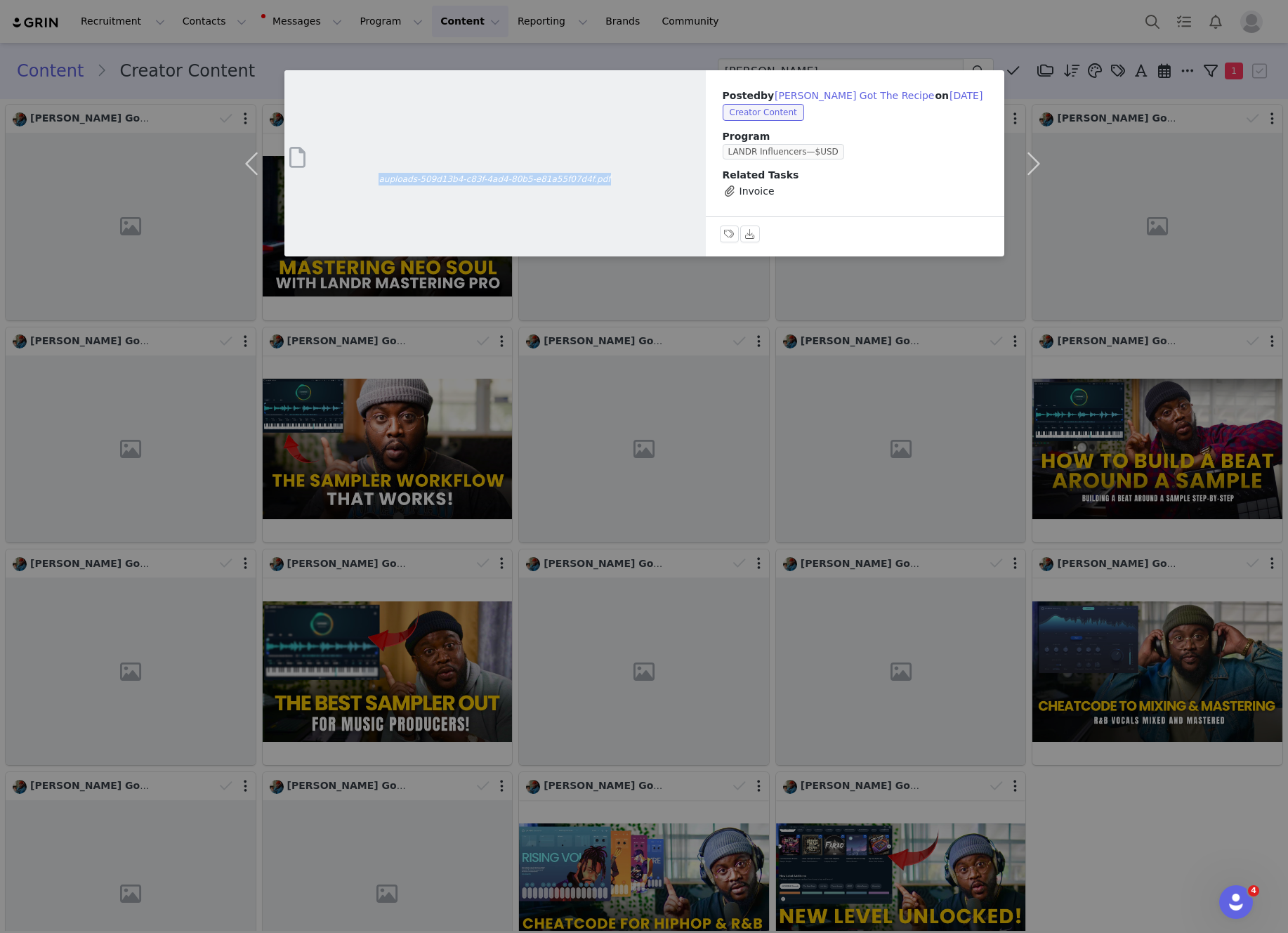
drag, startPoint x: 607, startPoint y: 181, endPoint x: 379, endPoint y: 181, distance: 228.0
click at [379, 181] on span "auploads-509d13b4-c83f-4ad4-80b5-e81a55f07d4f.pdf" at bounding box center [495, 179] width 421 height 13
copy span "auploads-509d13b4-c83f-4ad4-80b5-e81a55f07d4f.pdf"
click at [671, 47] on div "auploads-509d13b4-c83f-4ad4-80b5-e81a55f07d4f.pdf Posted by [PERSON_NAME] Got T…" at bounding box center [644, 466] width 1288 height 933
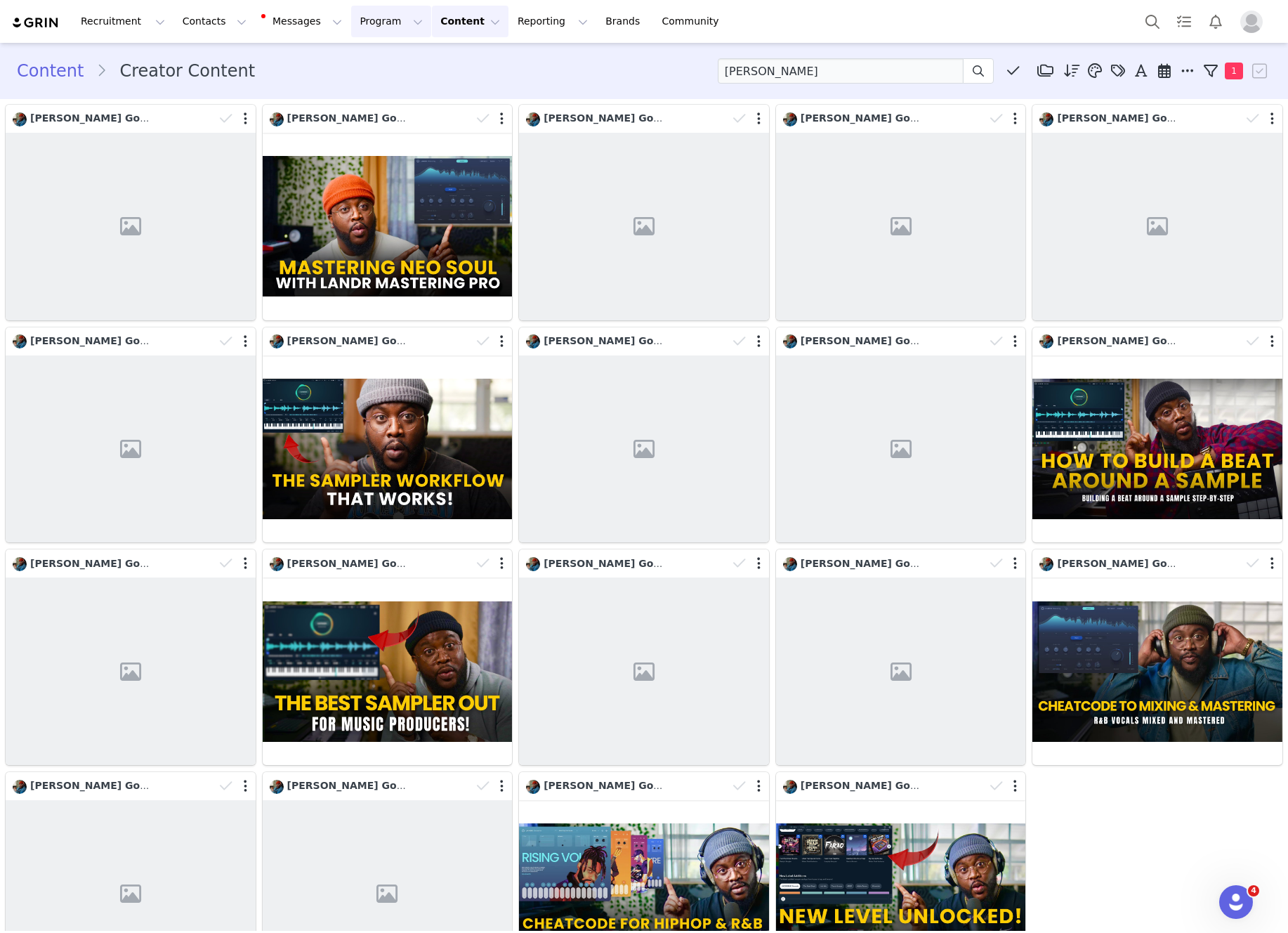
click at [367, 27] on button "Program Program" at bounding box center [391, 21] width 80 height 31
click at [367, 59] on p "Activations" at bounding box center [368, 62] width 54 height 15
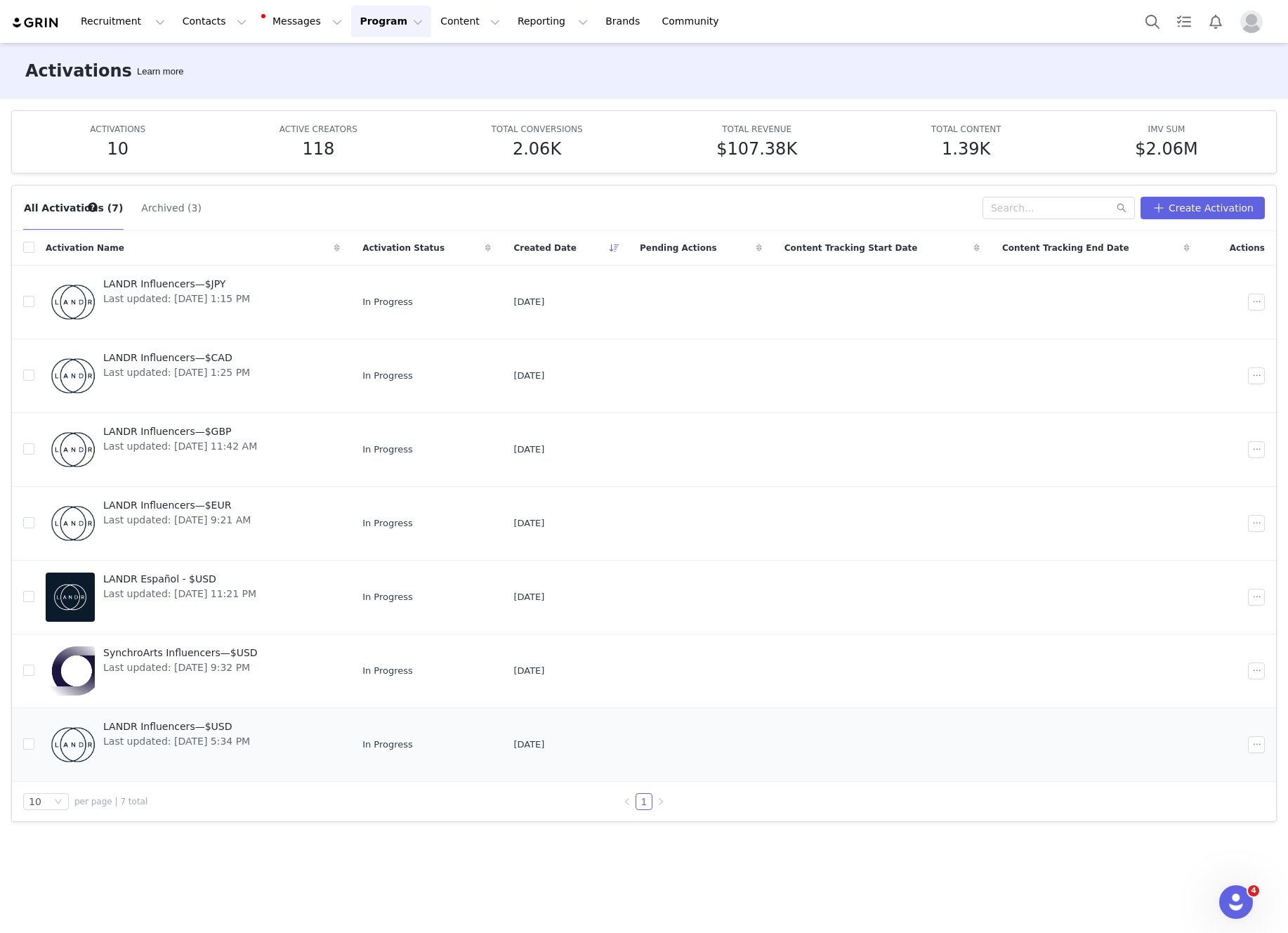
click at [250, 737] on span "Last updated: [DATE] 5:34 PM" at bounding box center [177, 741] width 147 height 15
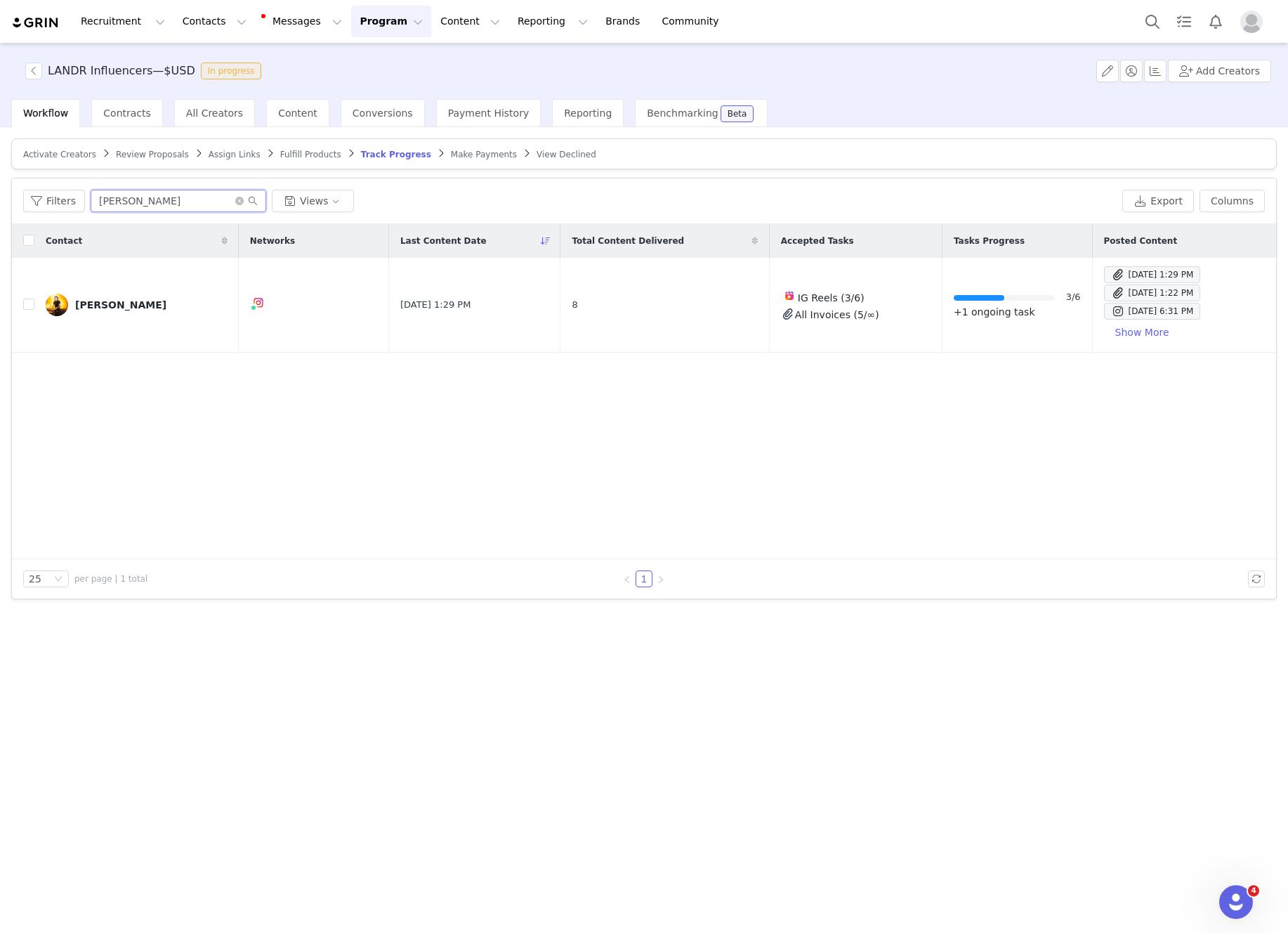
click at [154, 207] on input "[PERSON_NAME]" at bounding box center [178, 201] width 175 height 22
type input "[PERSON_NAME]"
click at [143, 306] on div "[PERSON_NAME] Got The Recipe" at bounding box center [128, 305] width 106 height 11
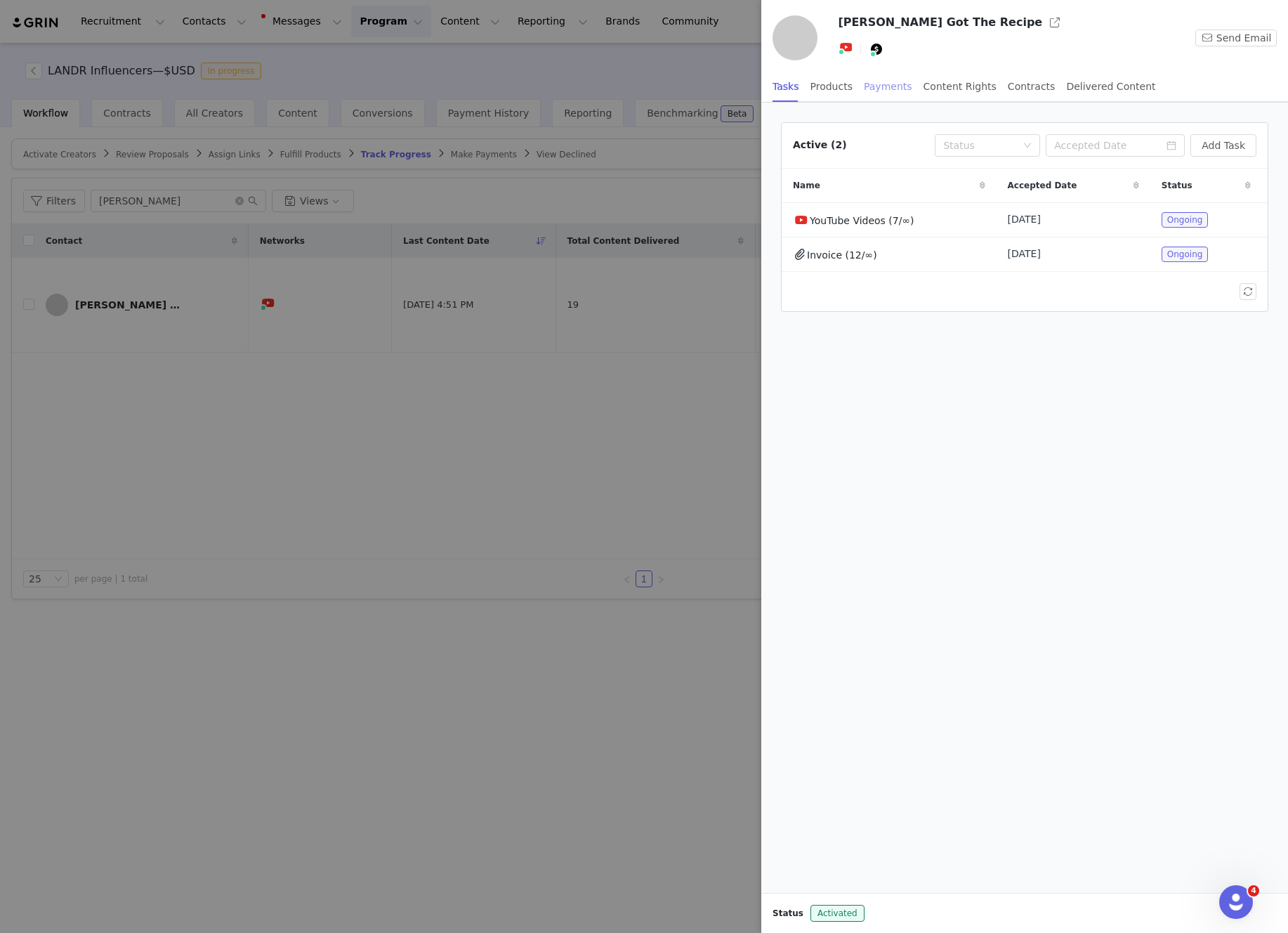
click at [875, 89] on div "Payments" at bounding box center [888, 87] width 48 height 31
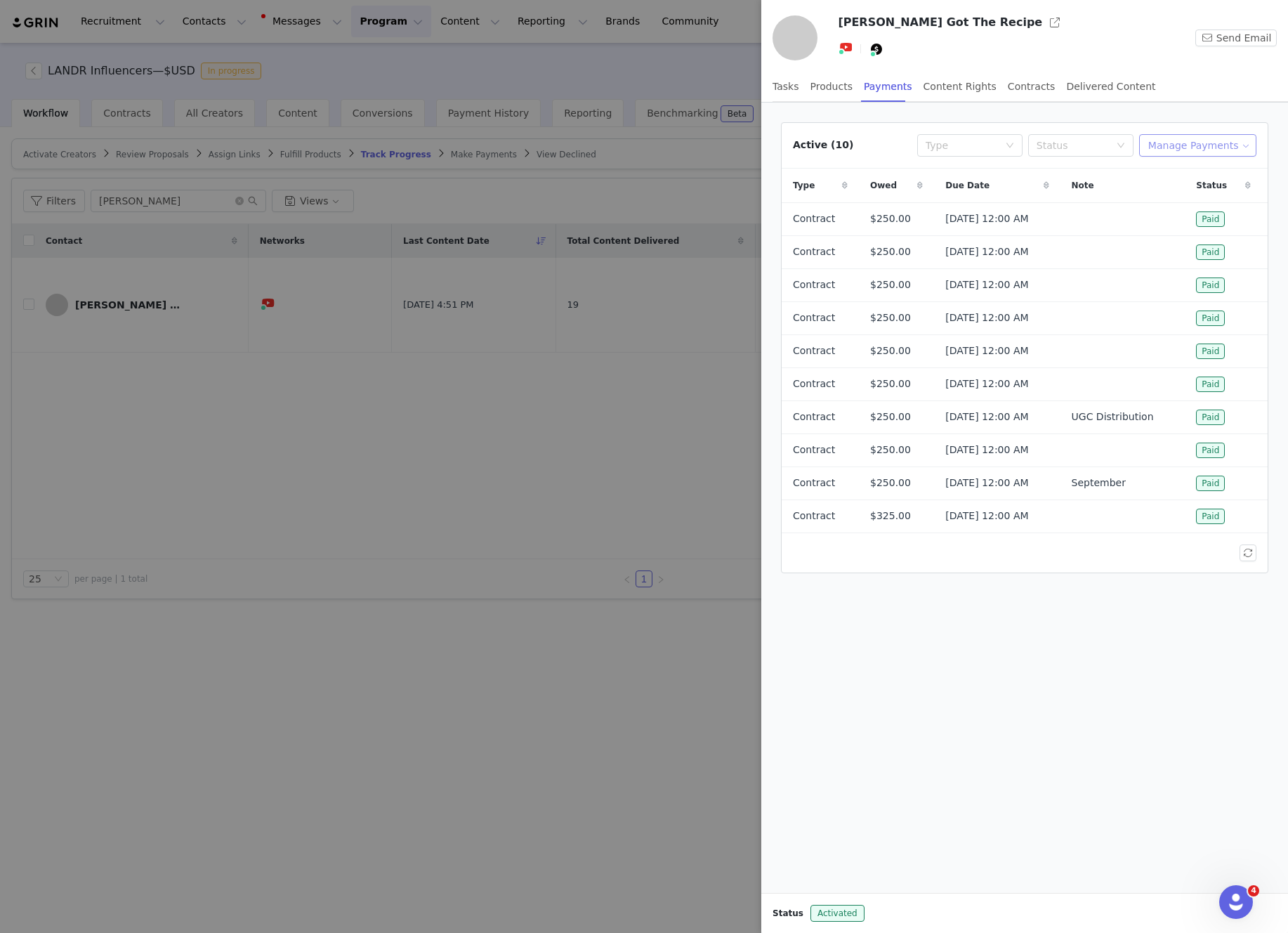
click at [1154, 148] on button "Manage Payments" at bounding box center [1198, 145] width 117 height 22
click at [1184, 194] on span "Add Payable" at bounding box center [1201, 196] width 61 height 15
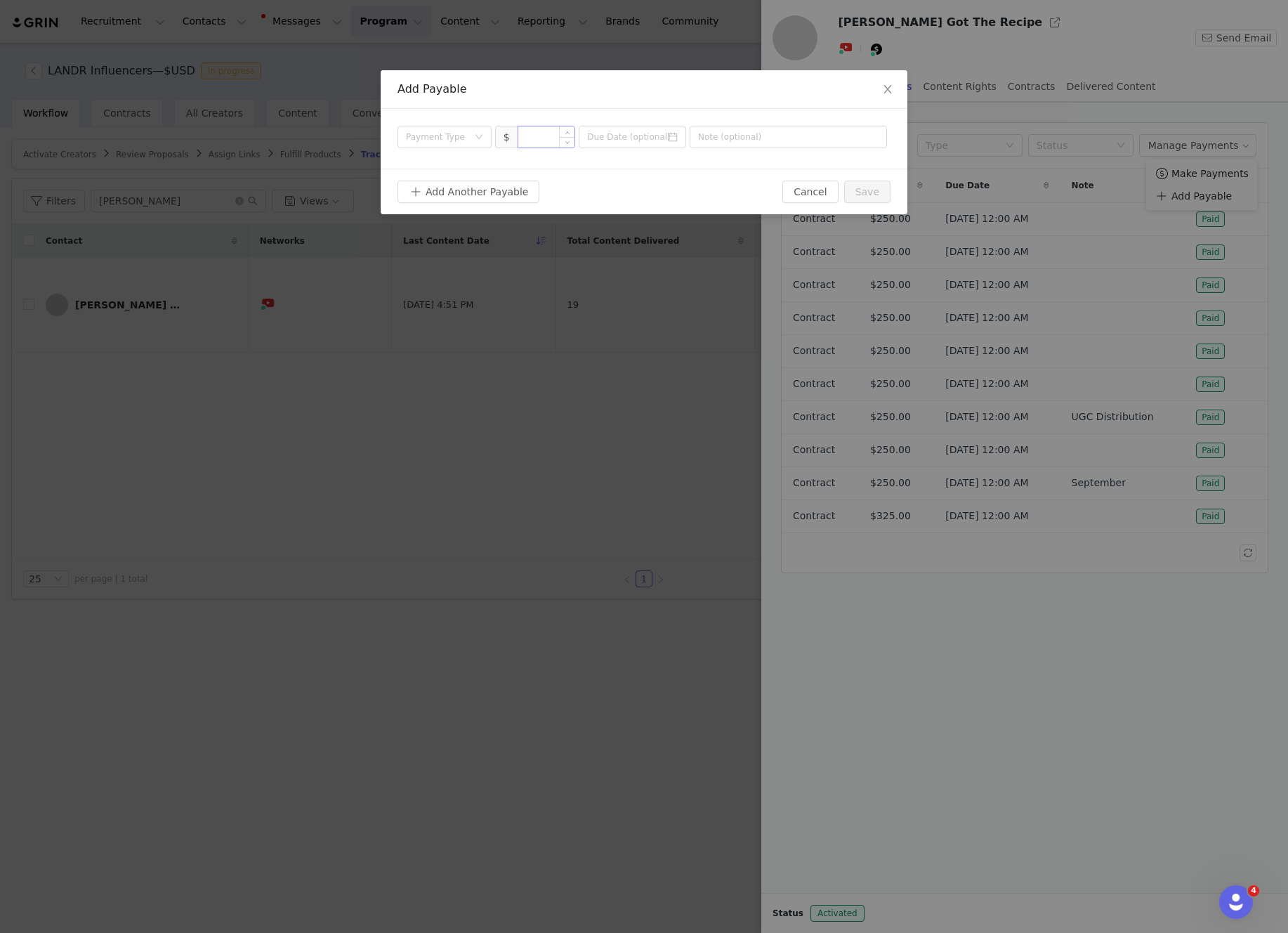
click at [552, 136] on input at bounding box center [547, 137] width 57 height 21
type input "250"
click at [469, 143] on div "Payment Type" at bounding box center [440, 137] width 68 height 21
click at [442, 258] on li "Contract" at bounding box center [444, 254] width 94 height 22
click at [680, 136] on input at bounding box center [632, 136] width 107 height 22
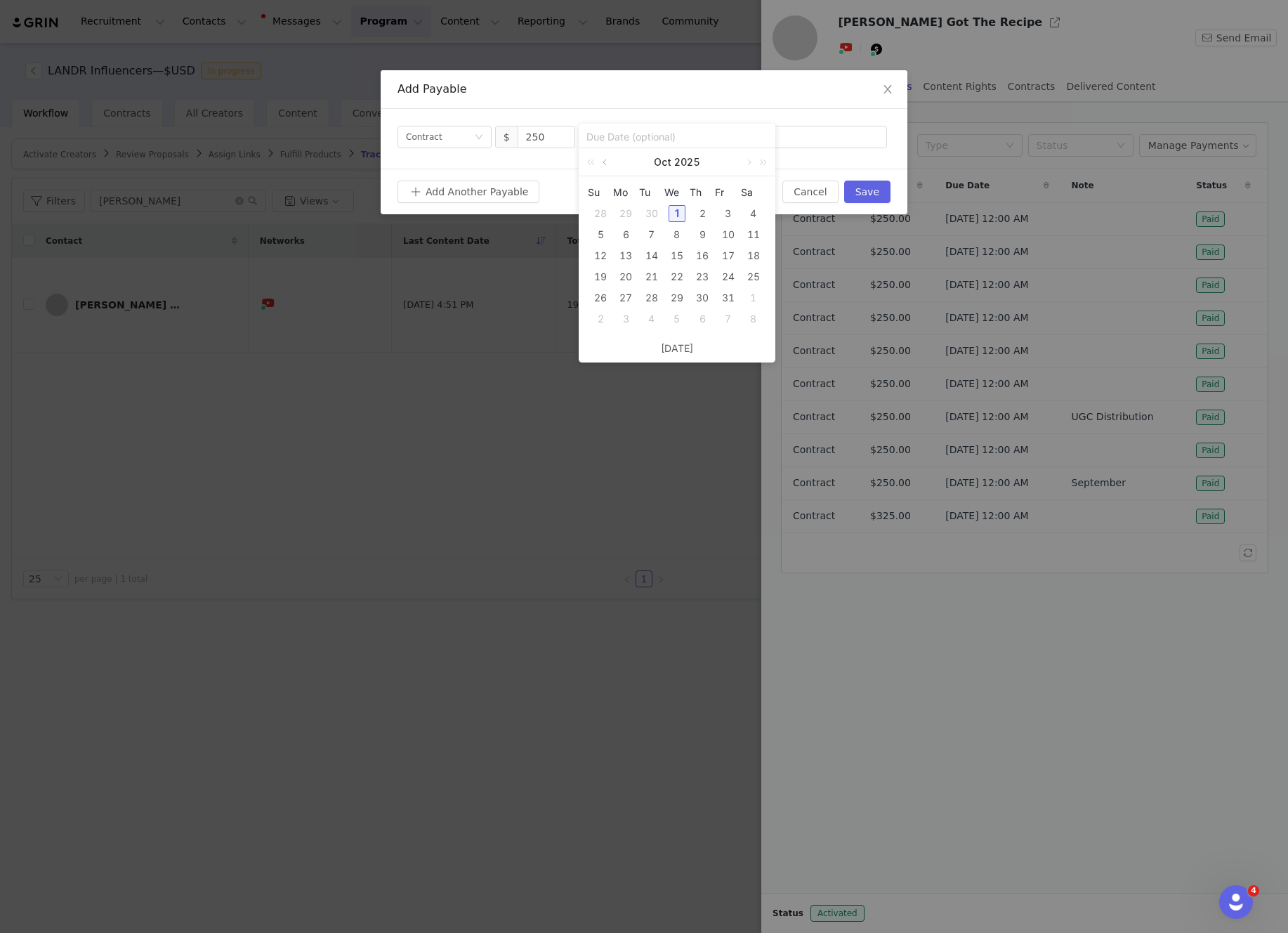
click at [607, 159] on link at bounding box center [606, 162] width 13 height 28
click at [646, 296] on div "30" at bounding box center [652, 298] width 17 height 17
type input "[DATE]"
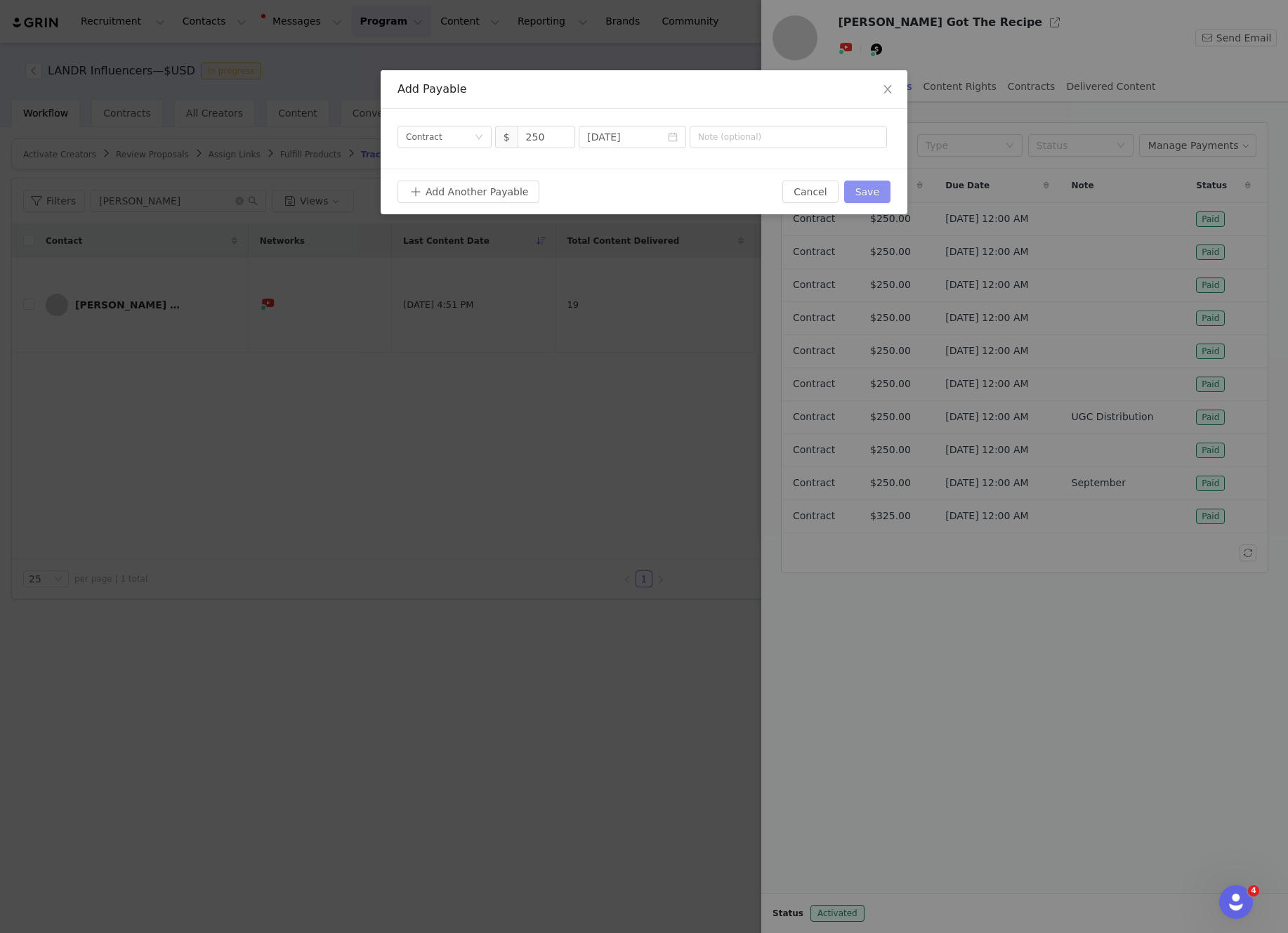
click at [863, 188] on button "Save" at bounding box center [867, 192] width 47 height 22
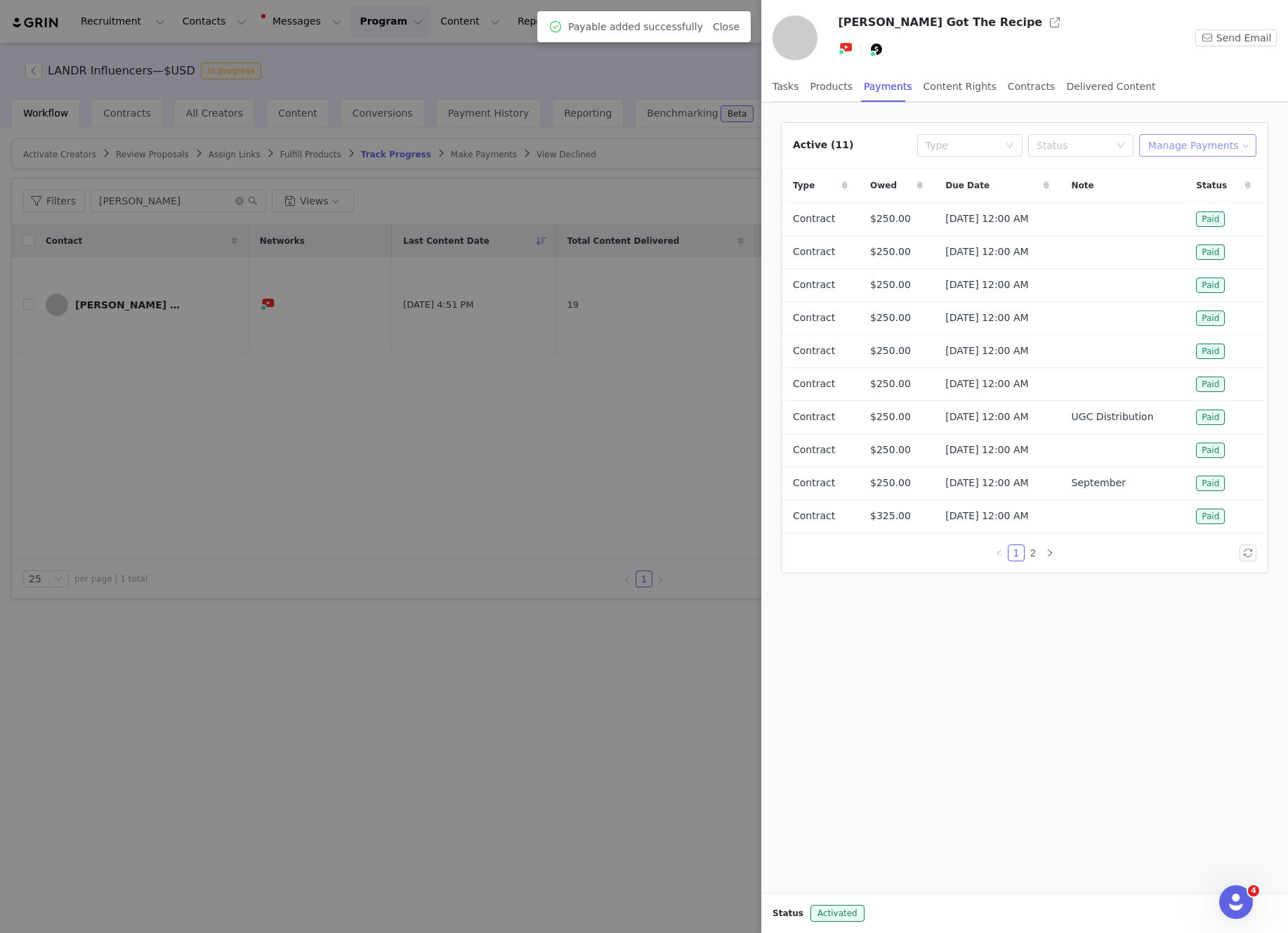
click at [1219, 147] on button "Manage Payments" at bounding box center [1198, 145] width 117 height 22
click at [1204, 177] on span "Make Payments" at bounding box center [1210, 173] width 77 height 15
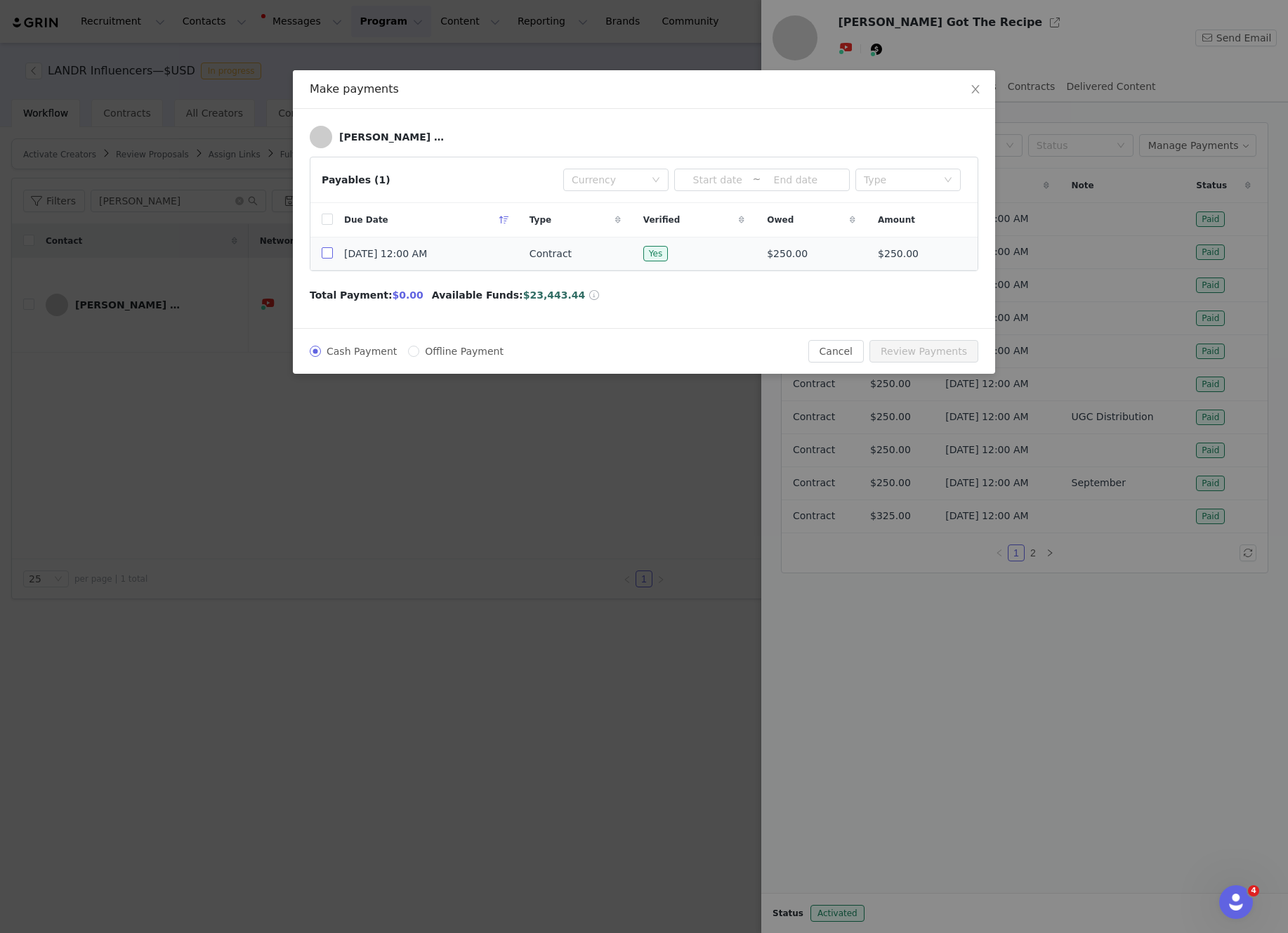
click at [328, 258] on input "checkbox" at bounding box center [327, 253] width 11 height 11
checkbox input "true"
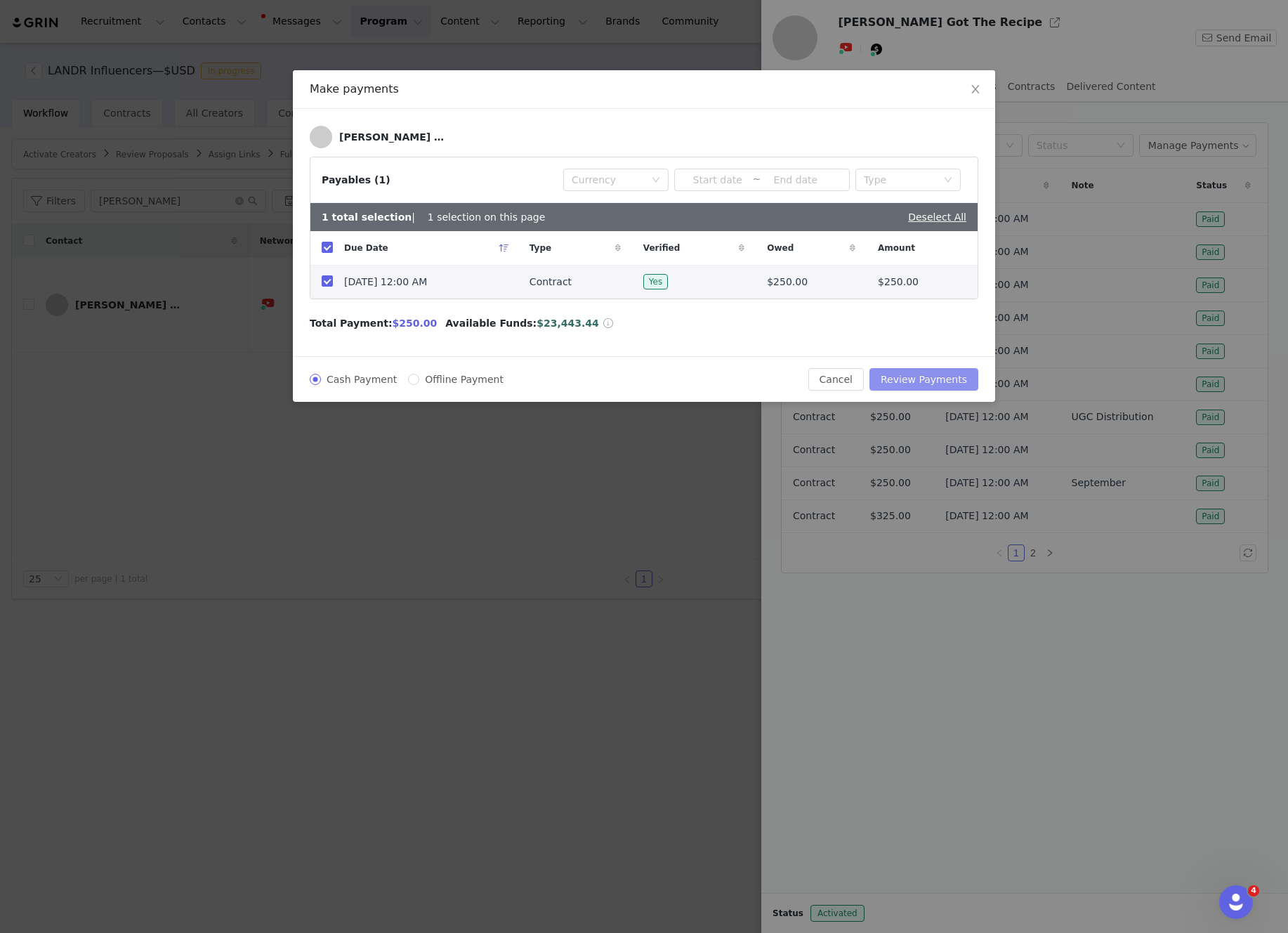
click at [928, 374] on button "Review Payments" at bounding box center [924, 378] width 109 height 22
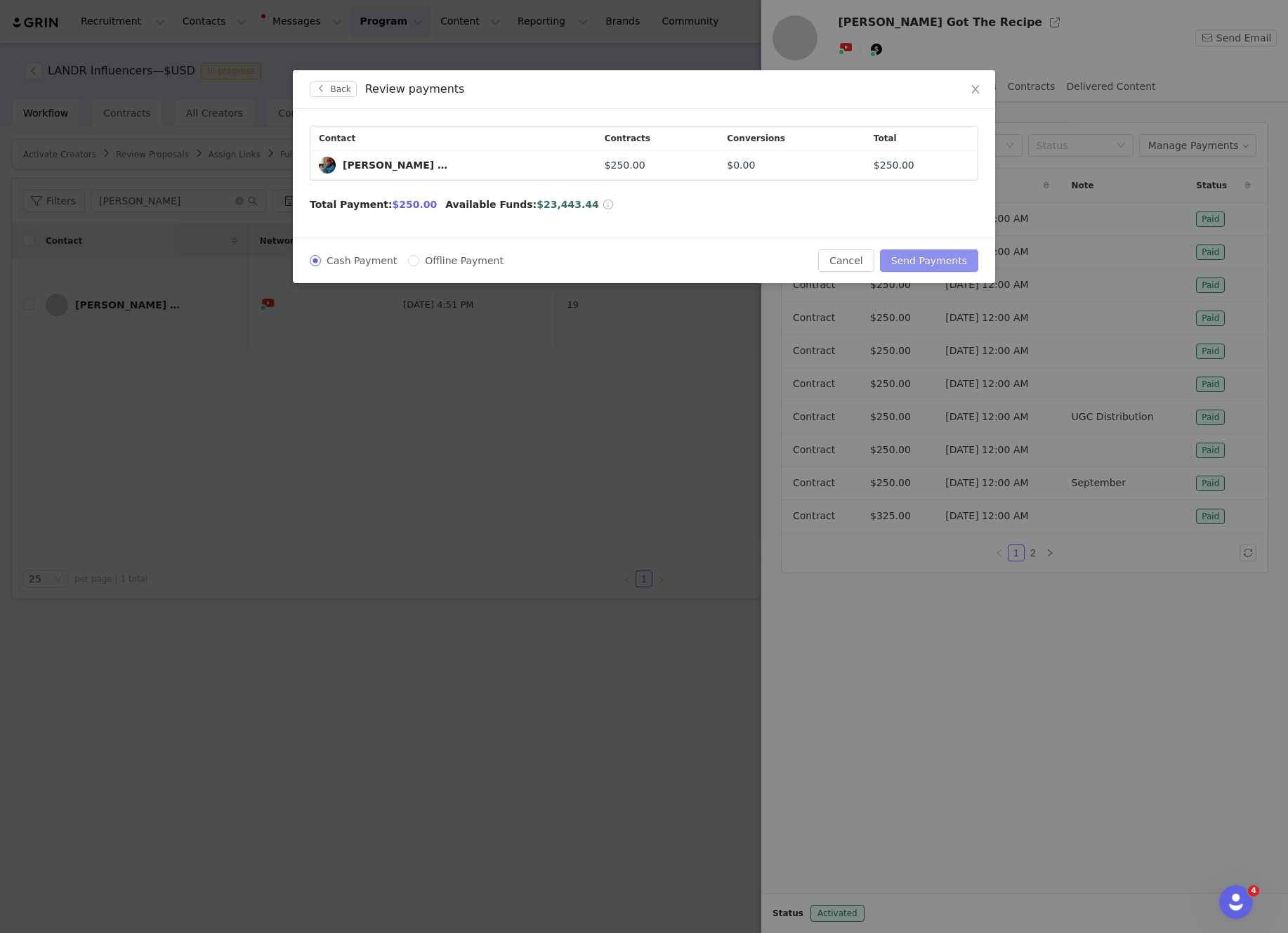
click at [929, 258] on button "Send Payments" at bounding box center [929, 260] width 98 height 22
